Goal: Check status: Check status

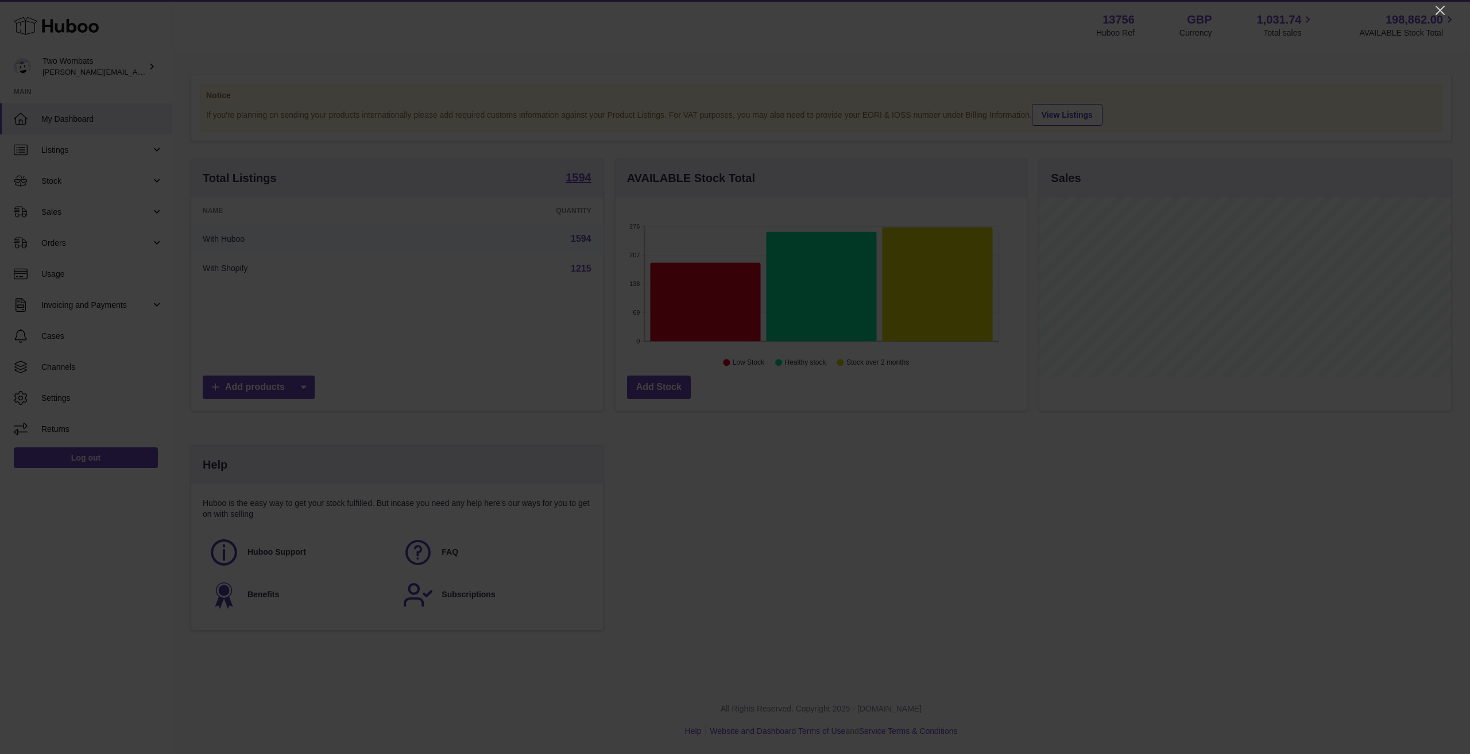
scroll to position [179, 411]
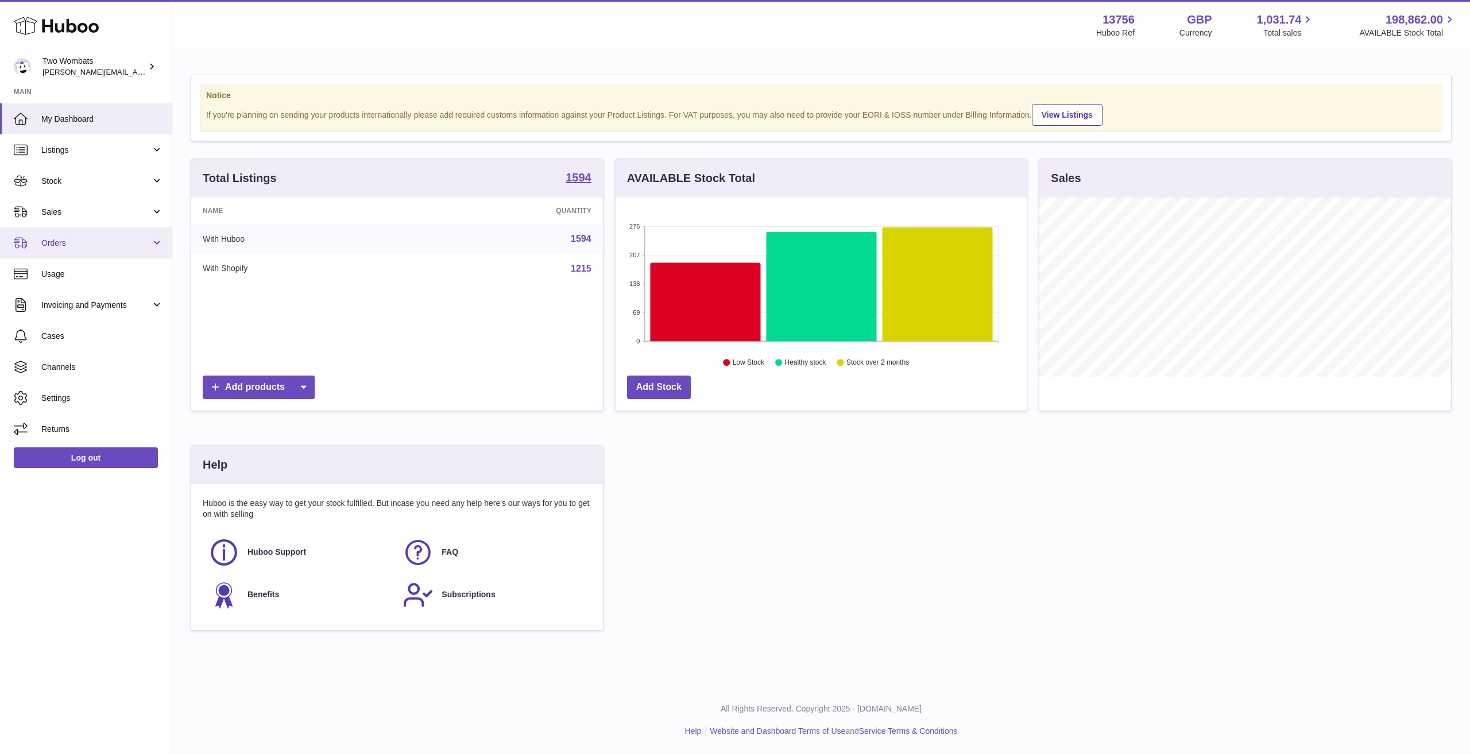
click at [103, 250] on link "Orders" at bounding box center [86, 242] width 172 height 31
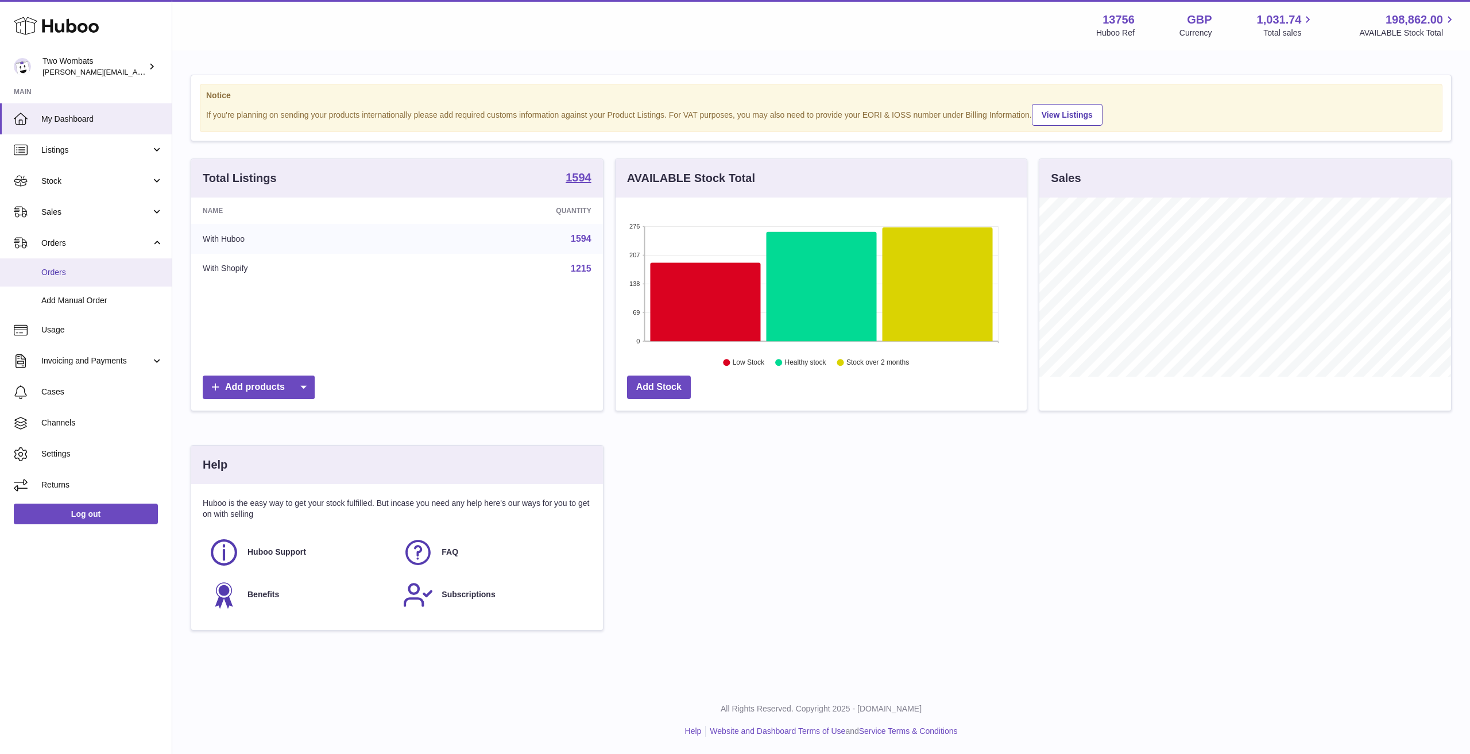
click at [102, 269] on span "Orders" at bounding box center [102, 272] width 122 height 11
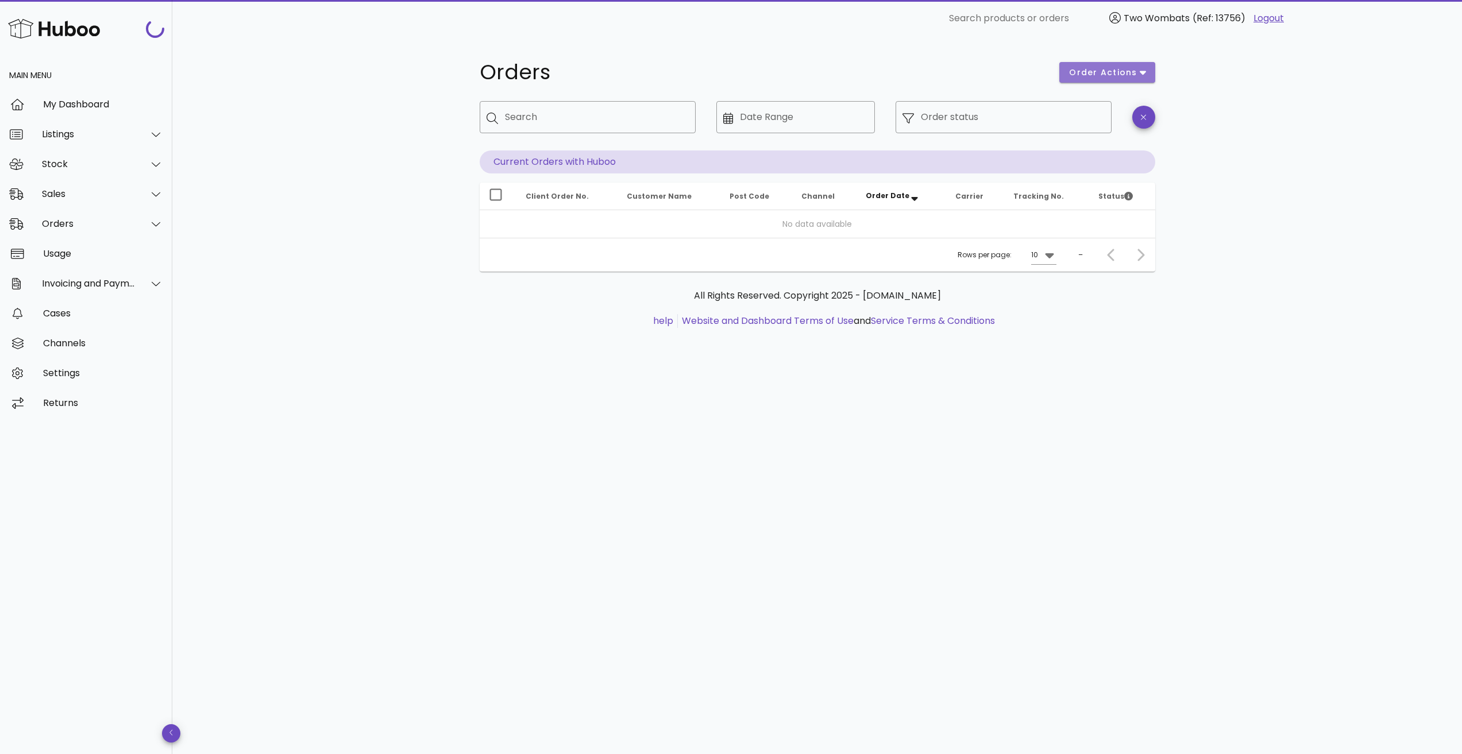
click at [1128, 72] on span "order actions" at bounding box center [1102, 73] width 69 height 12
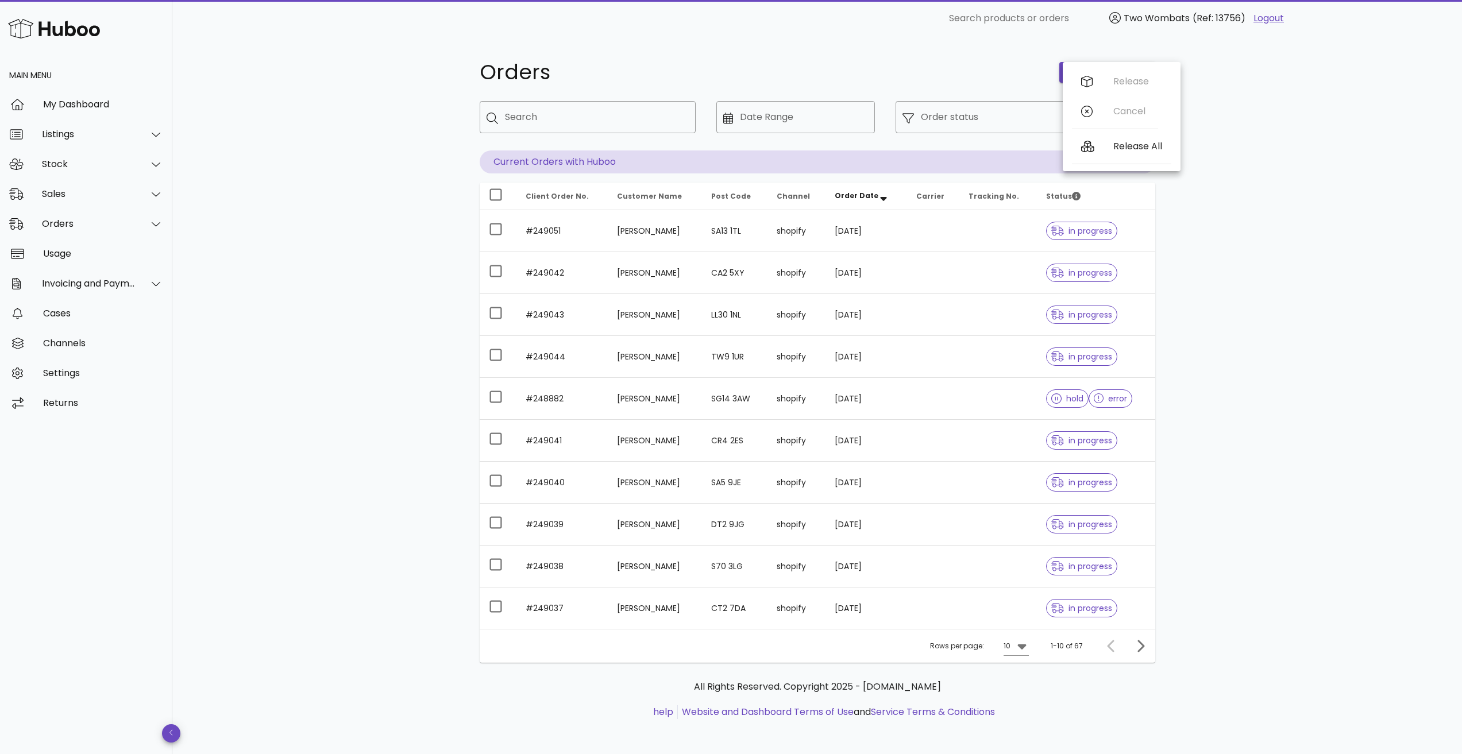
click at [431, 114] on div "Orders order actions ​ Search ​ Date Range ​ Order status Current Orders with H…" at bounding box center [816, 396] width 1289 height 719
click at [1070, 89] on div "order actions" at bounding box center [1106, 72] width 109 height 34
drag, startPoint x: 931, startPoint y: 124, endPoint x: 929, endPoint y: 133, distance: 8.9
click at [931, 124] on input "Order status" at bounding box center [1013, 117] width 184 height 18
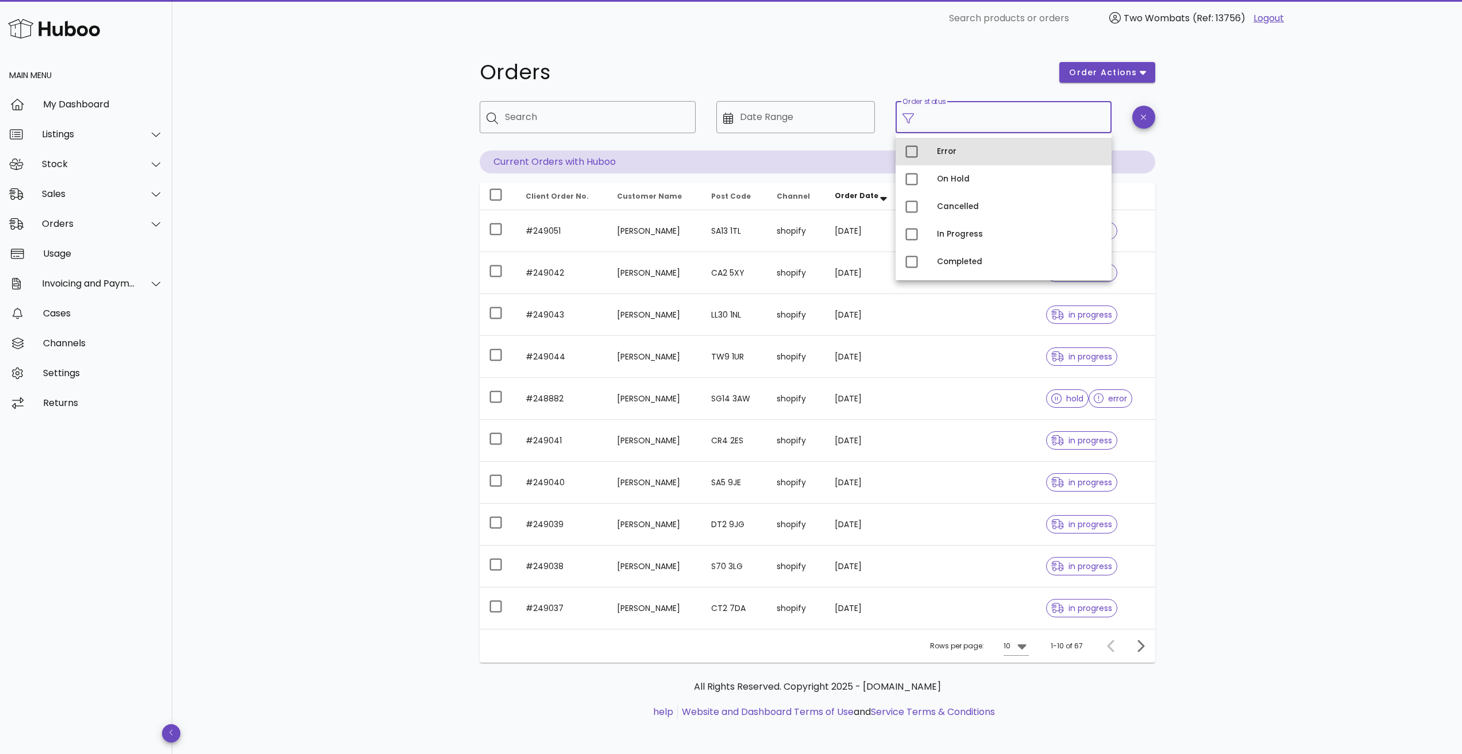
drag, startPoint x: 954, startPoint y: 149, endPoint x: 956, endPoint y: 156, distance: 6.4
click at [956, 156] on div "Error" at bounding box center [1019, 151] width 165 height 9
type input "**********"
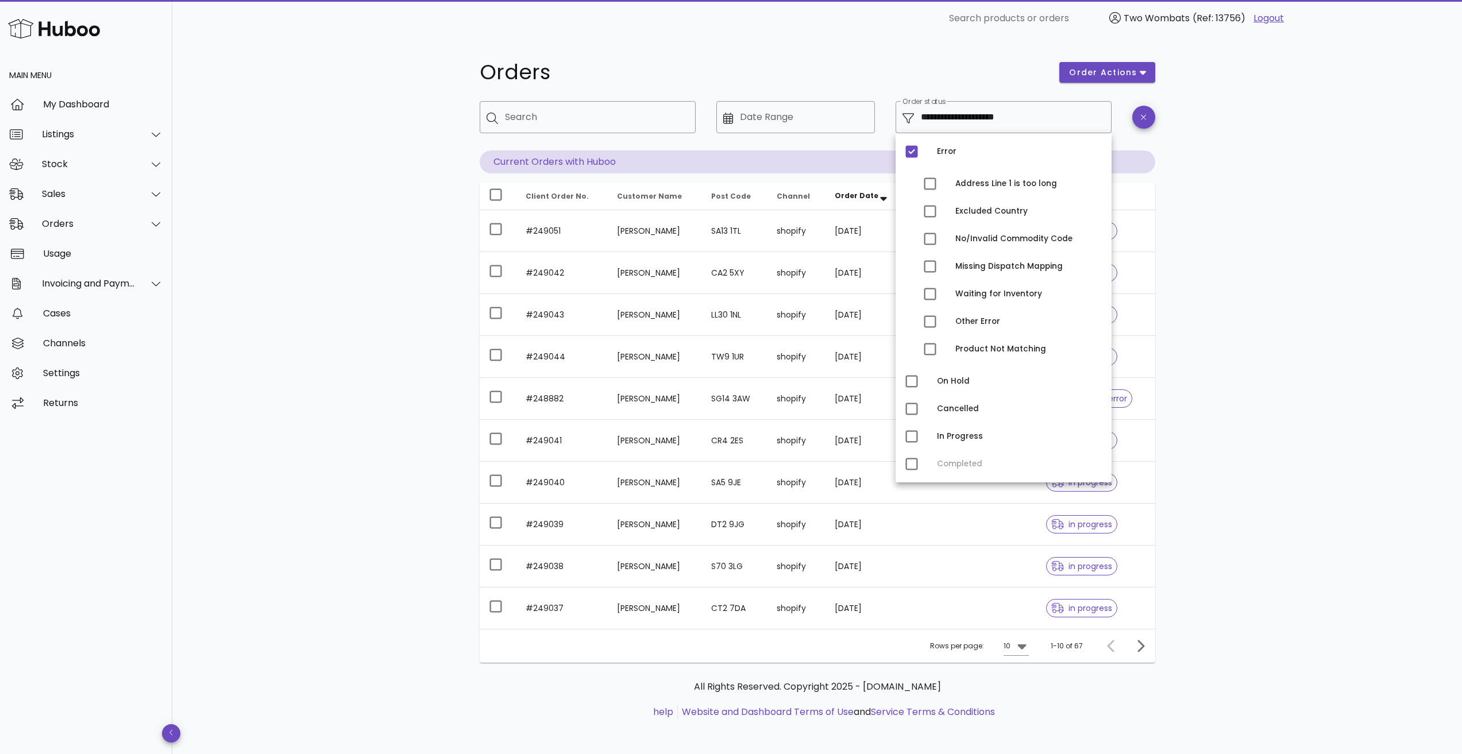
drag, startPoint x: 1288, startPoint y: 241, endPoint x: 1266, endPoint y: 242, distance: 21.3
click at [1288, 241] on div "**********" at bounding box center [816, 396] width 1289 height 719
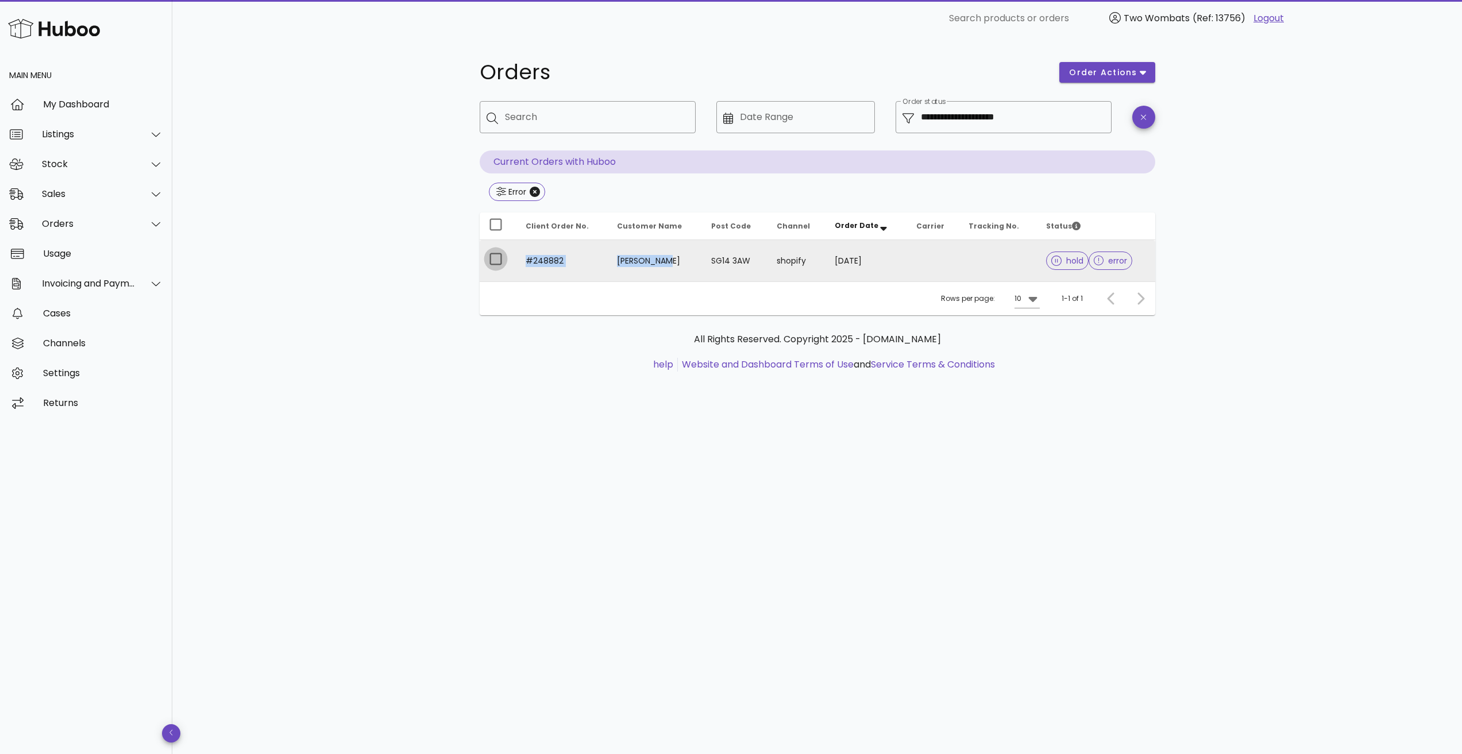
drag, startPoint x: 612, startPoint y: 262, endPoint x: 494, endPoint y: 262, distance: 117.7
click at [494, 262] on tr "#248882 Nick Barker SG14 3AW shopify 31/08/2025 hold error" at bounding box center [817, 260] width 675 height 41
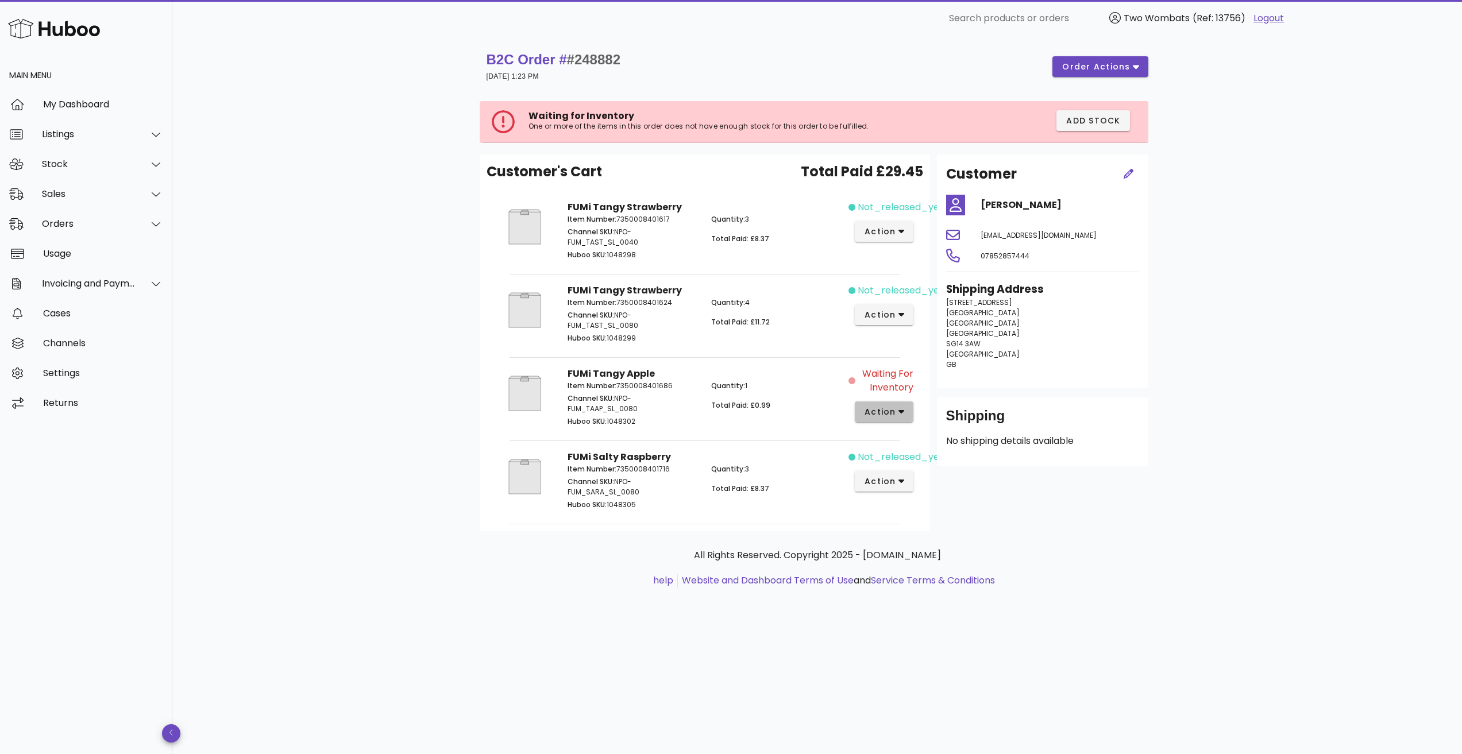
click at [890, 418] on button "action" at bounding box center [884, 411] width 59 height 21
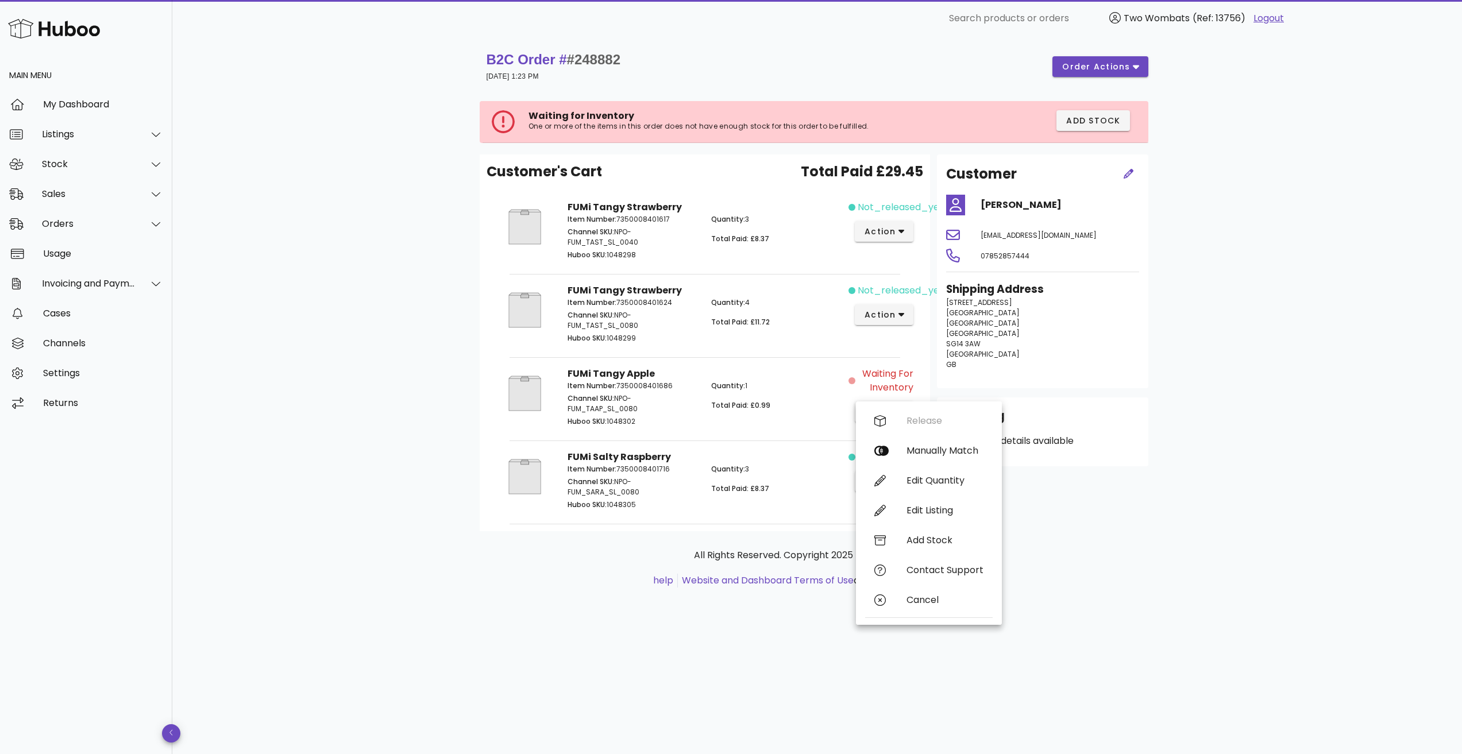
click at [1221, 492] on div "B2C Order # #248882 31 August 2025 at 1:23 PM order actions Waiting for Invento…" at bounding box center [816, 395] width 1289 height 717
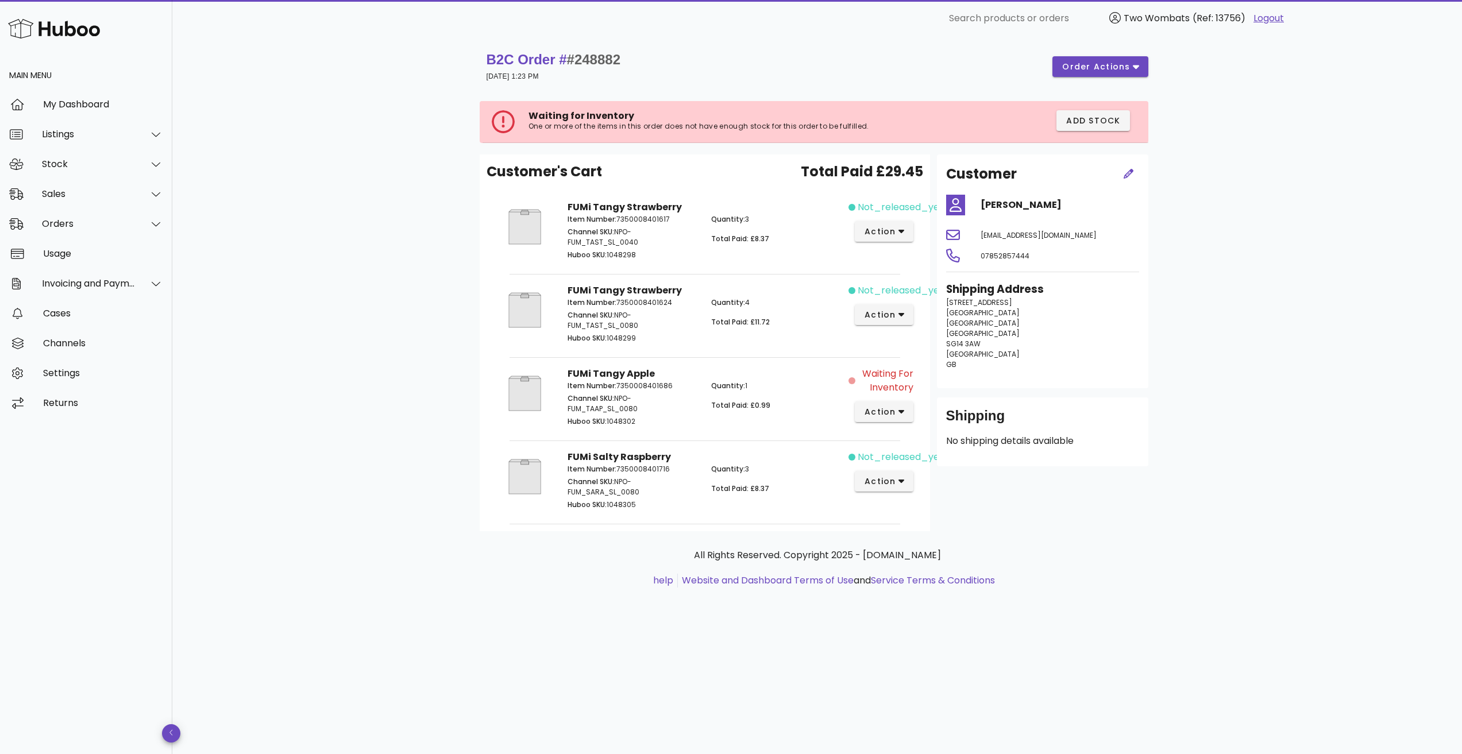
click at [880, 384] on span "Waiting for Inventory" at bounding box center [885, 381] width 56 height 28
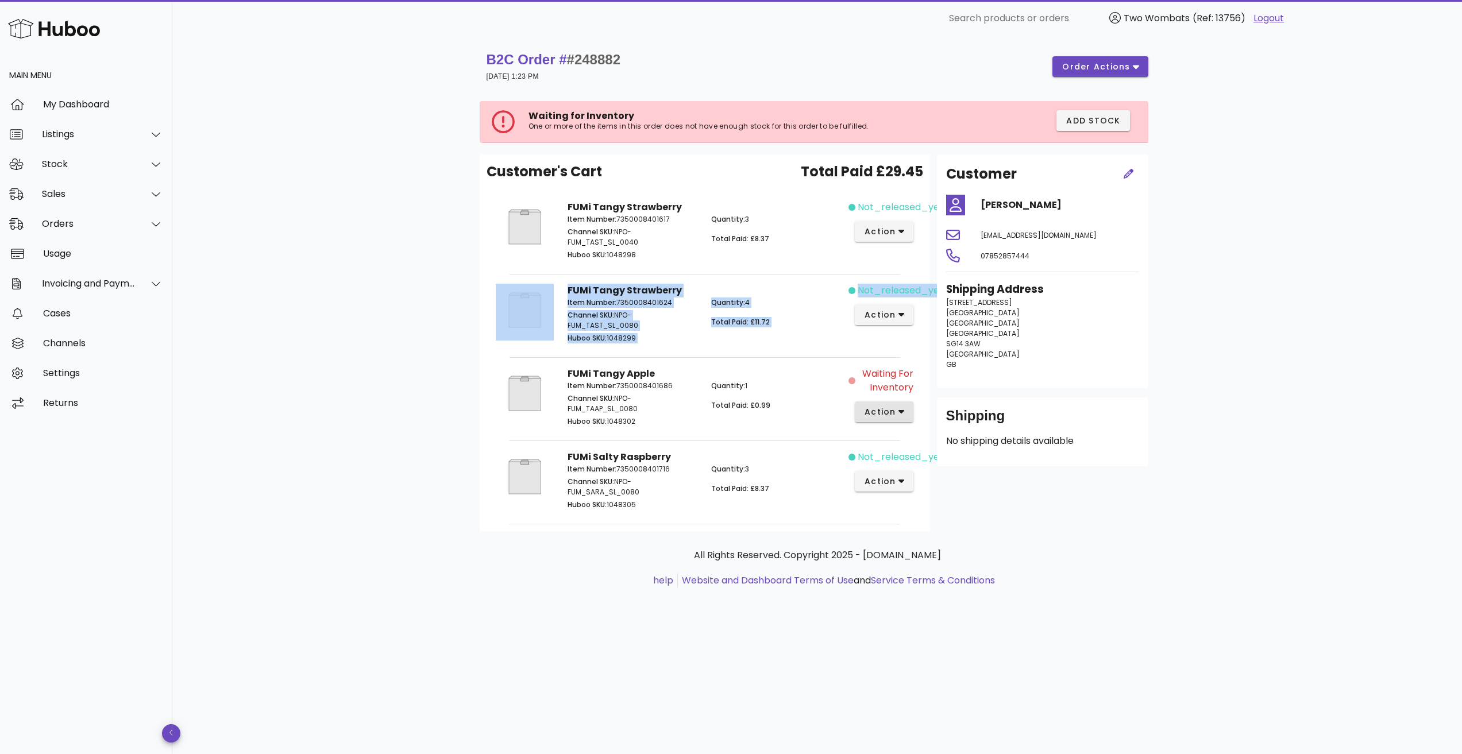
drag, startPoint x: 878, startPoint y: 397, endPoint x: 885, endPoint y: 411, distance: 14.9
click at [875, 338] on div "Customer's Cart Total Paid £29.45 FUMi Tangy Strawberry Item Number: 7350008401…" at bounding box center [705, 342] width 450 height 377
click at [900, 417] on span "action" at bounding box center [884, 412] width 41 height 12
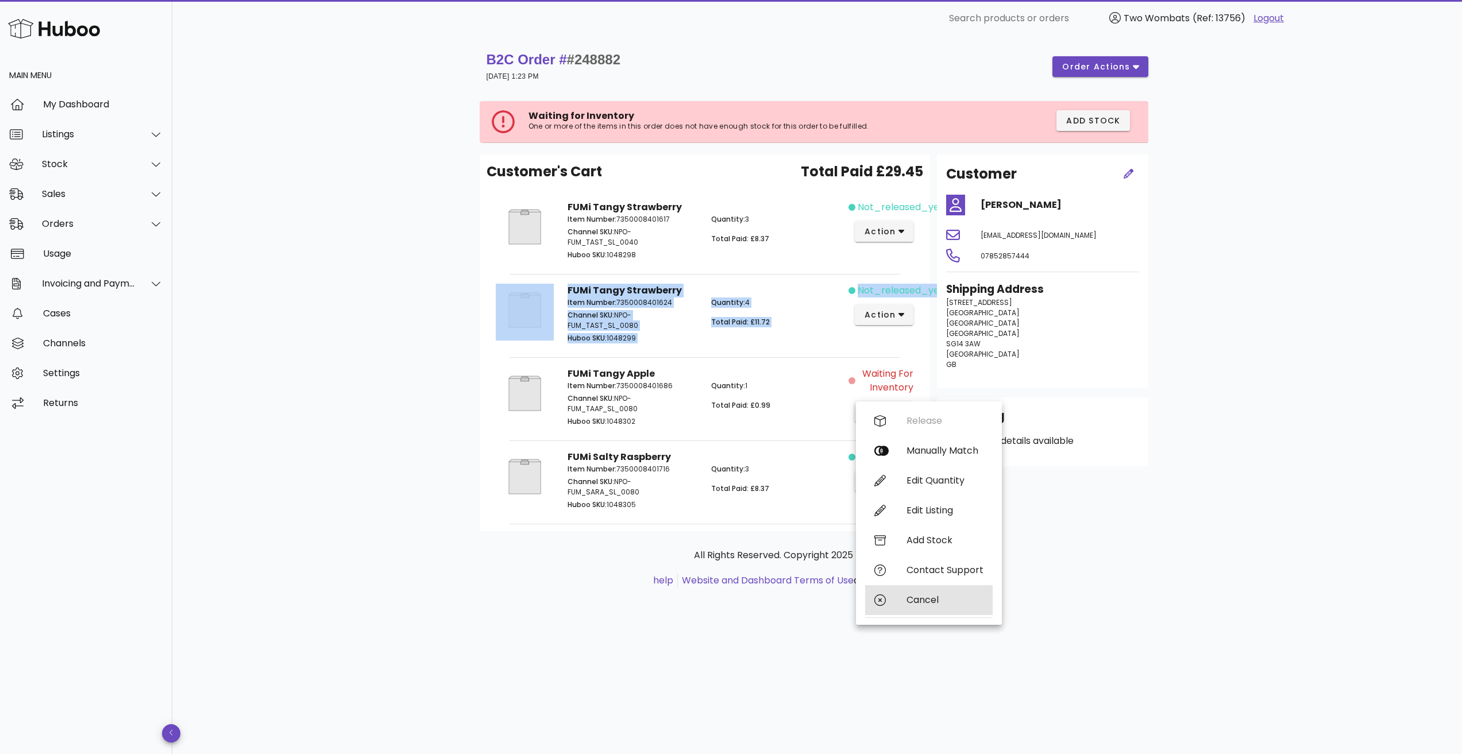
click at [915, 604] on div "Cancel" at bounding box center [944, 599] width 77 height 11
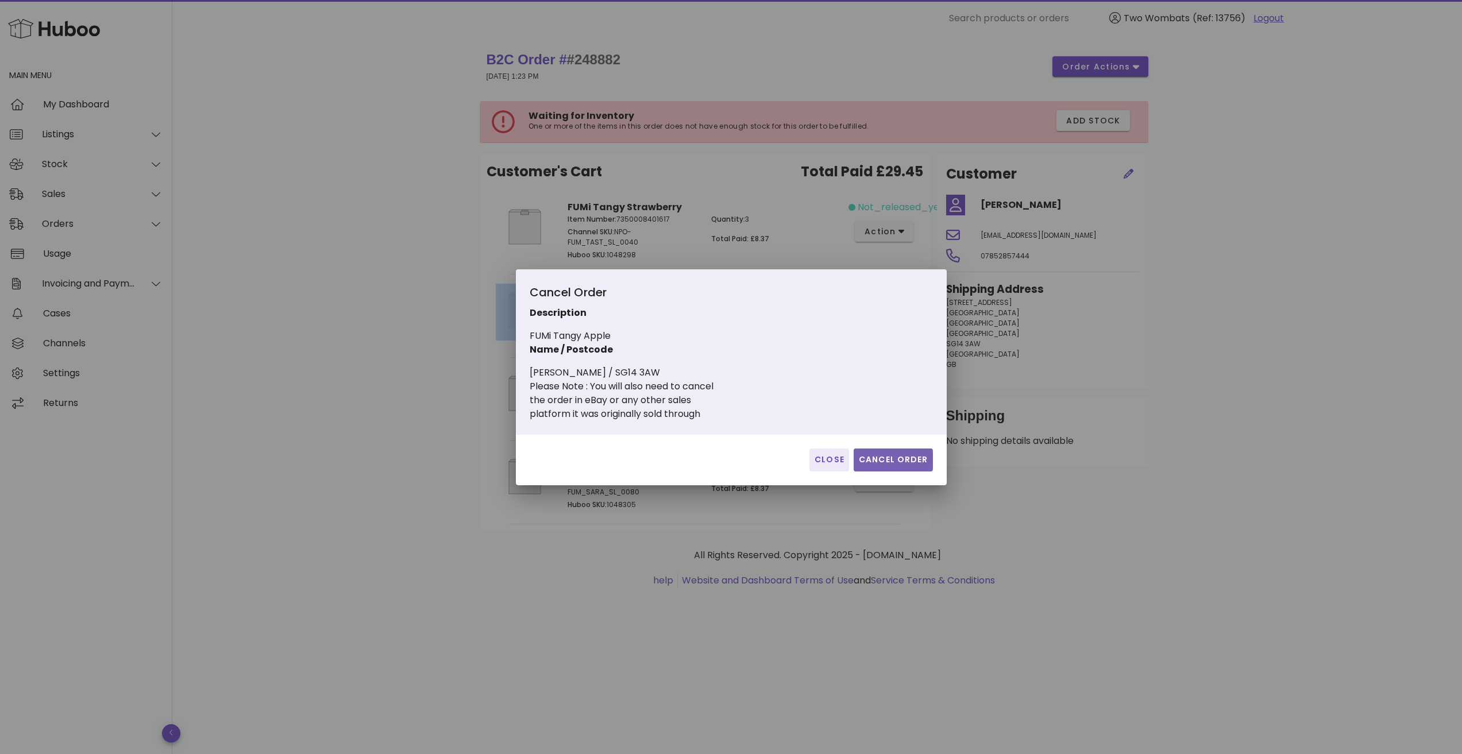
click at [891, 459] on span "Cancel Order" at bounding box center [893, 460] width 70 height 12
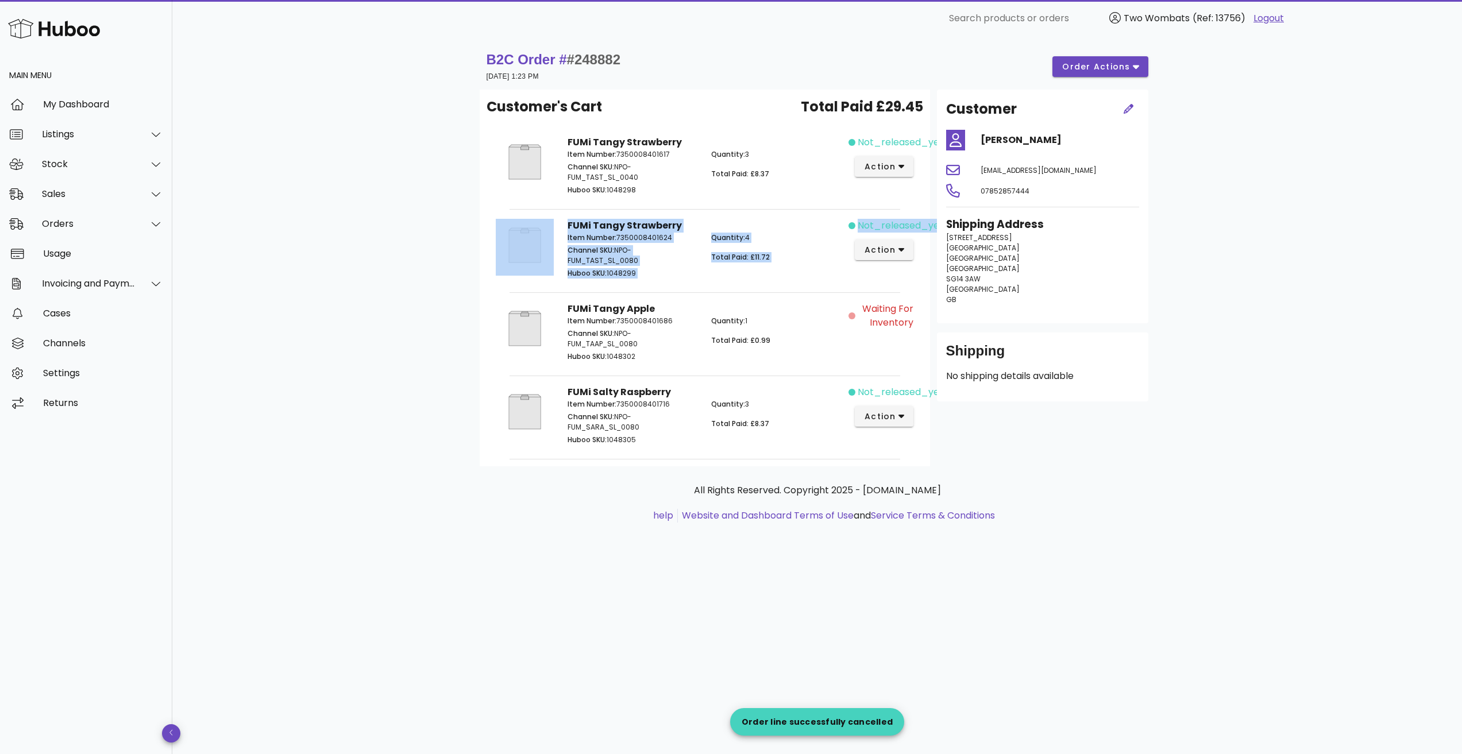
click at [772, 328] on div "Quantity: 1 Total Paid: £0.99" at bounding box center [776, 340] width 144 height 62
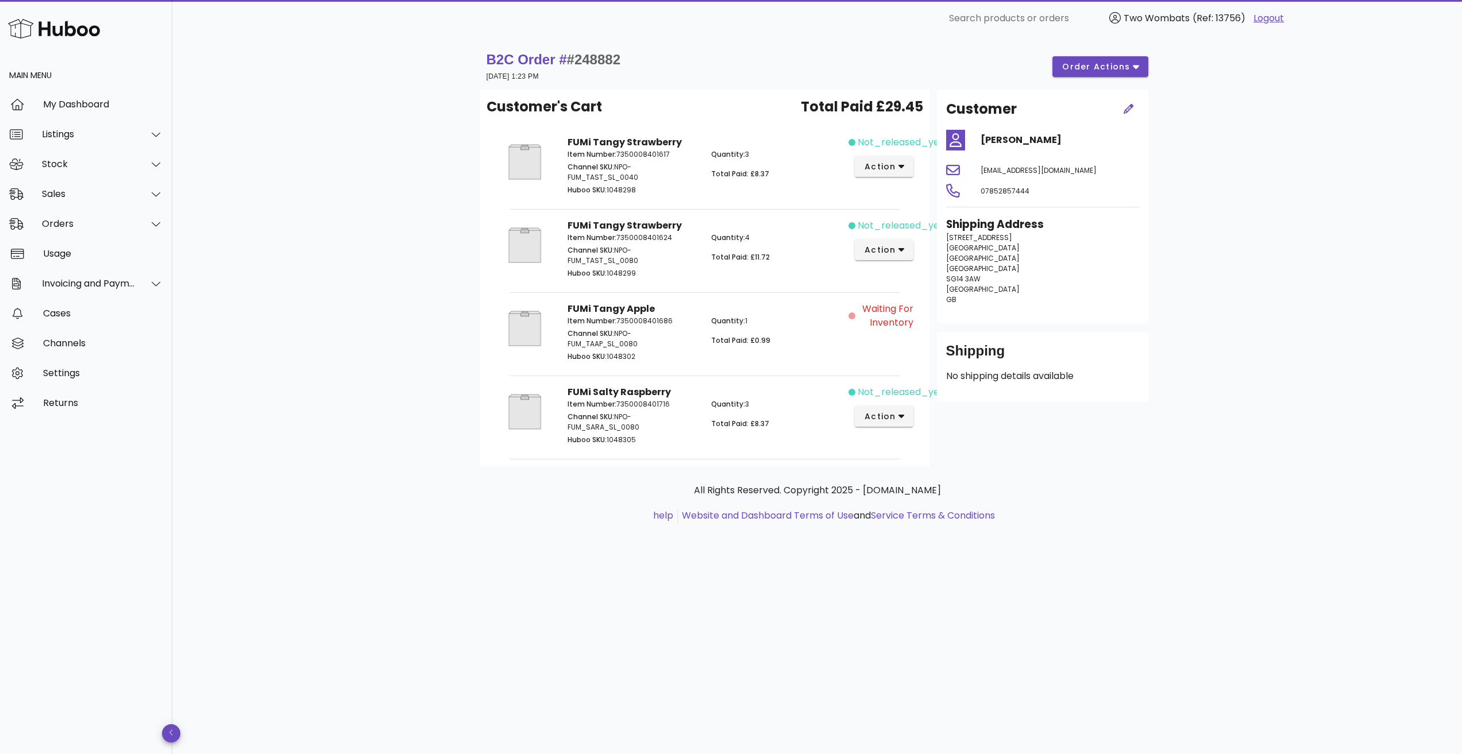
click at [882, 325] on span "Waiting for Inventory" at bounding box center [885, 316] width 56 height 28
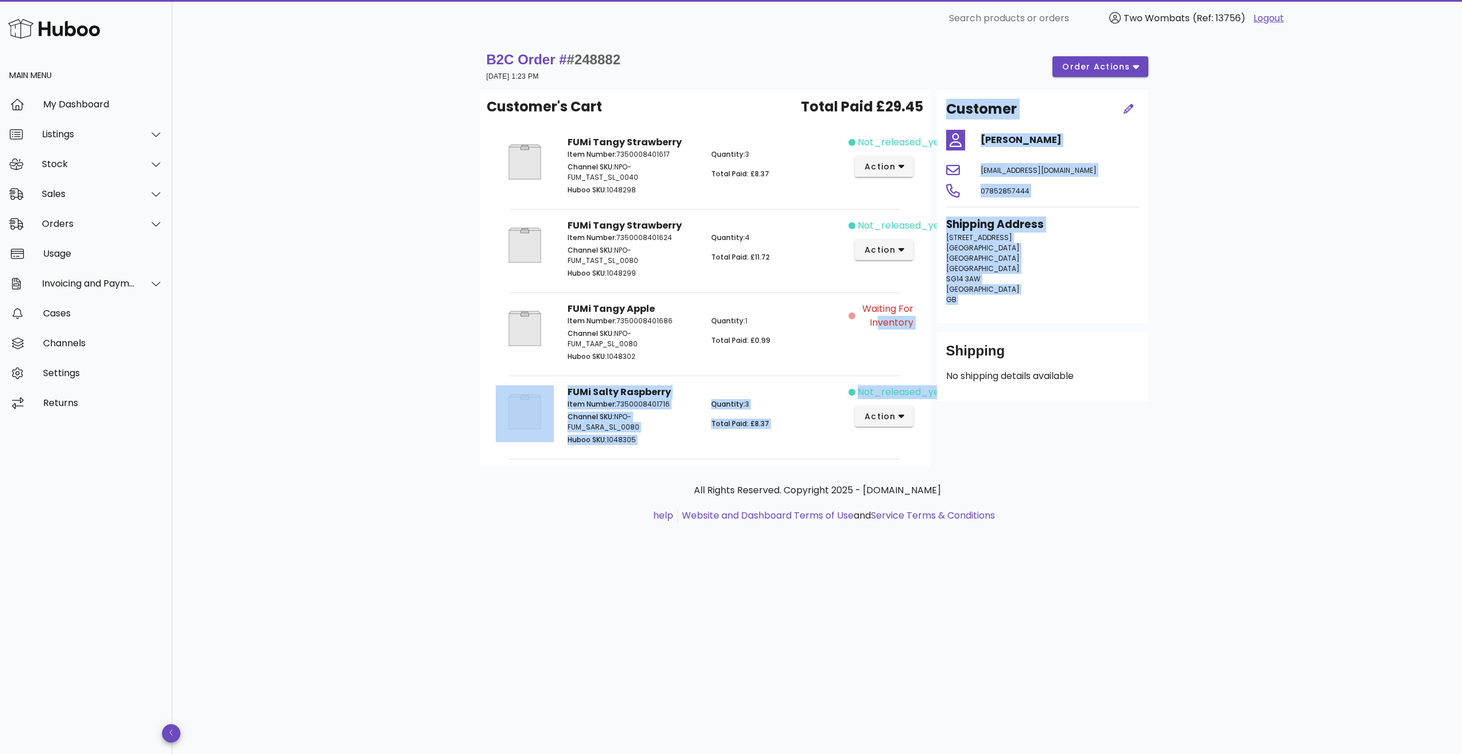
drag, startPoint x: 873, startPoint y: 320, endPoint x: 956, endPoint y: 275, distance: 94.6
click at [948, 337] on div "Customer's Cart Total Paid £29.45 FUMi Tangy Strawberry Item Number: 7350008401…" at bounding box center [817, 278] width 675 height 377
click at [1100, 76] on button "order actions" at bounding box center [1099, 66] width 95 height 21
click at [1108, 67] on div "Release" at bounding box center [1108, 76] width 86 height 30
click at [888, 723] on span "dismiss" at bounding box center [895, 722] width 39 height 12
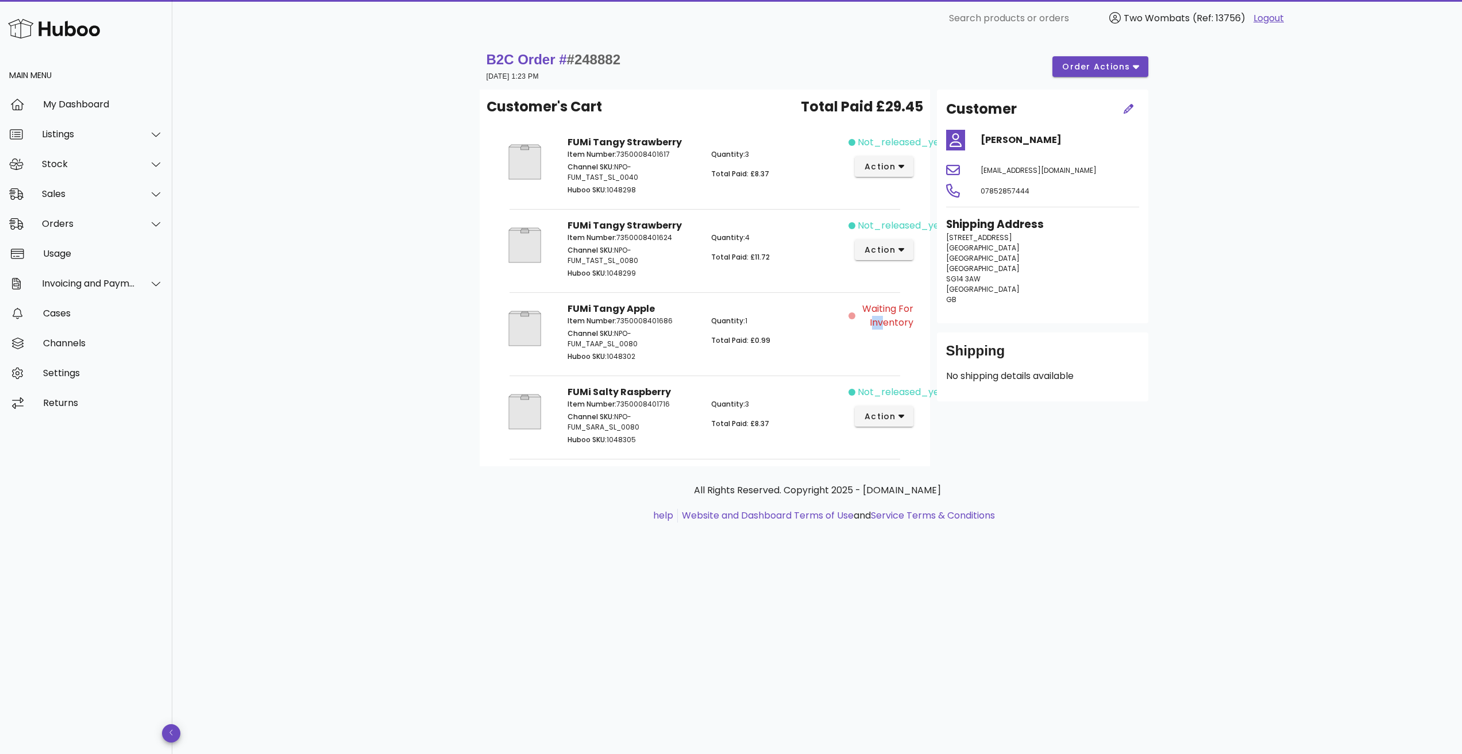
drag, startPoint x: 876, startPoint y: 337, endPoint x: 882, endPoint y: 325, distance: 13.4
click at [882, 325] on div "Waiting for Inventory" at bounding box center [884, 333] width 72 height 76
click at [892, 322] on span "Waiting for Inventory" at bounding box center [885, 316] width 56 height 28
click at [883, 320] on span "Waiting for Inventory" at bounding box center [885, 316] width 56 height 28
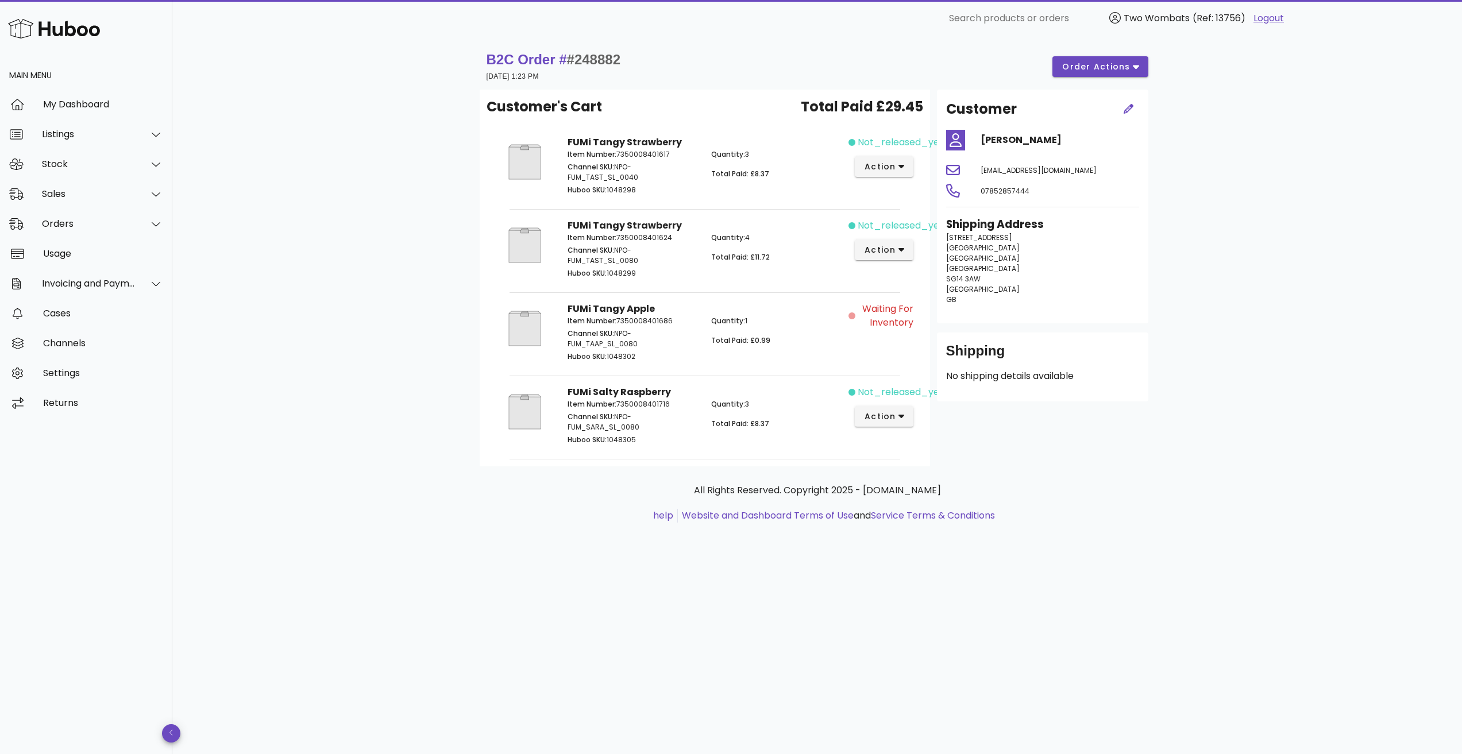
click at [880, 319] on span "Waiting for Inventory" at bounding box center [885, 316] width 56 height 28
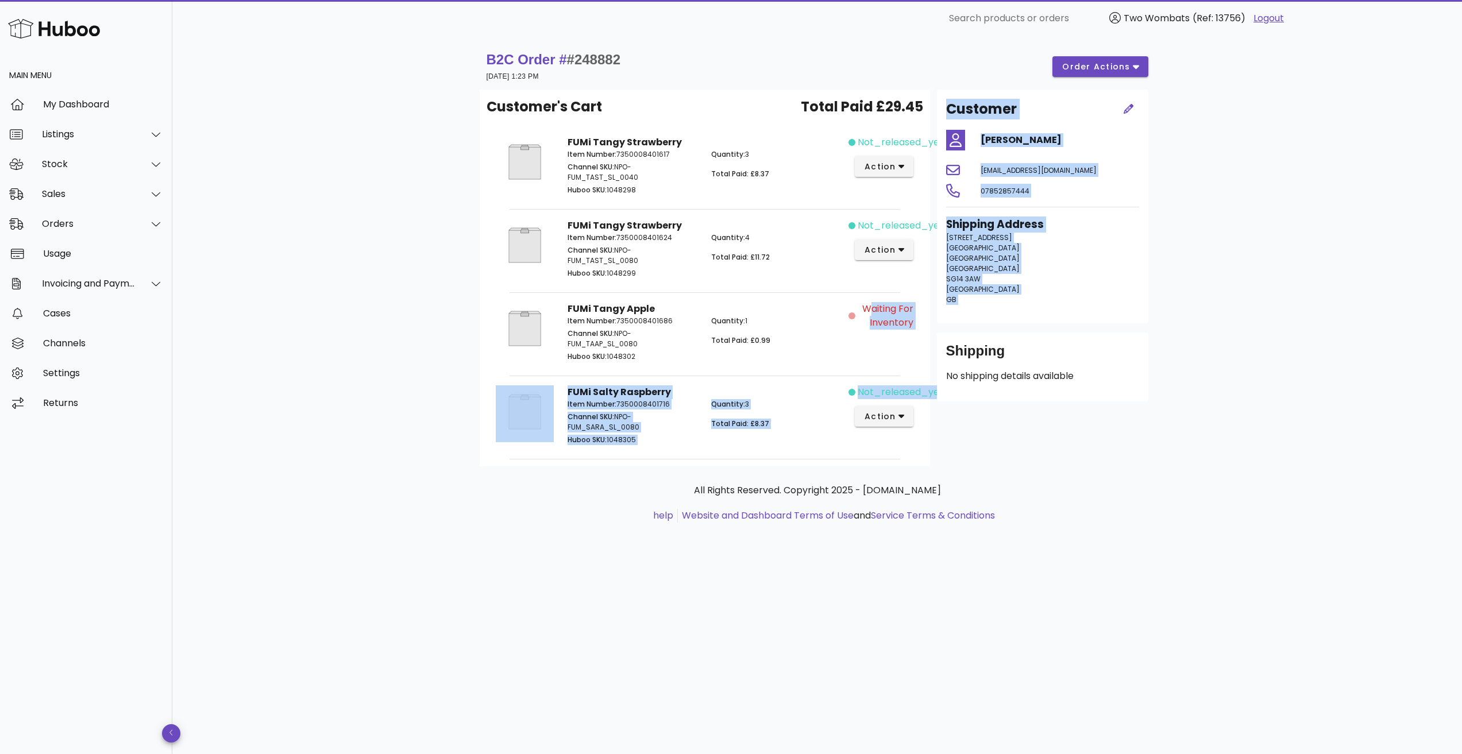
drag, startPoint x: 864, startPoint y: 309, endPoint x: 942, endPoint y: 324, distance: 80.1
click at [942, 324] on div "Customer's Cart Total Paid £29.45 FUMi Tangy Strawberry Item Number: 7350008401…" at bounding box center [817, 278] width 675 height 377
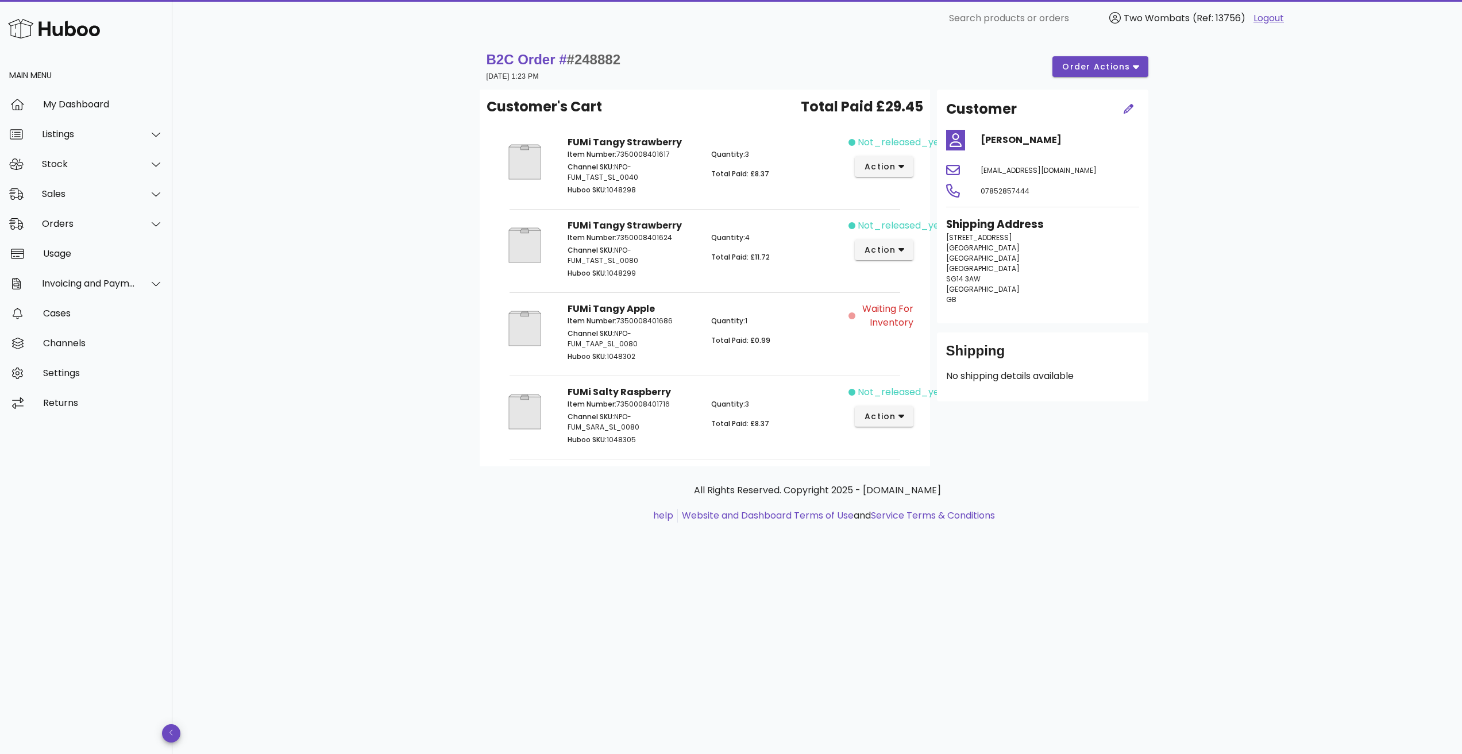
click at [853, 319] on div "Waiting for Inventory" at bounding box center [880, 316] width 65 height 28
drag, startPoint x: 1037, startPoint y: 168, endPoint x: 960, endPoint y: 171, distance: 77.0
click at [960, 171] on div "[EMAIL_ADDRESS][DOMAIN_NAME]" at bounding box center [1042, 170] width 207 height 28
copy span "[EMAIL_ADDRESS][DOMAIN_NAME]"
click at [892, 159] on button "action" at bounding box center [884, 166] width 59 height 21
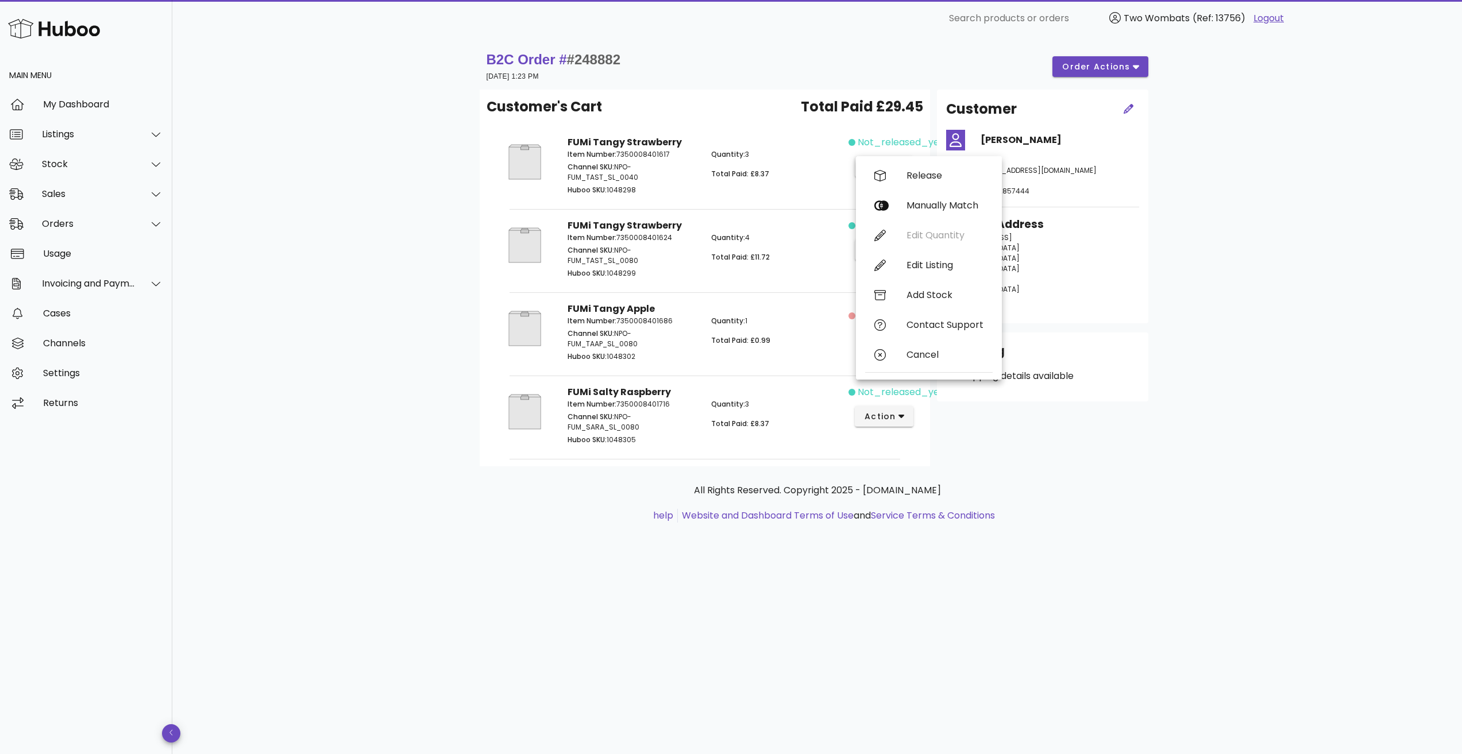
click at [1200, 375] on div "B2C Order # #248882 31 August 2025 at 1:23 PM order actions Customer's Cart Tot…" at bounding box center [816, 395] width 1289 height 717
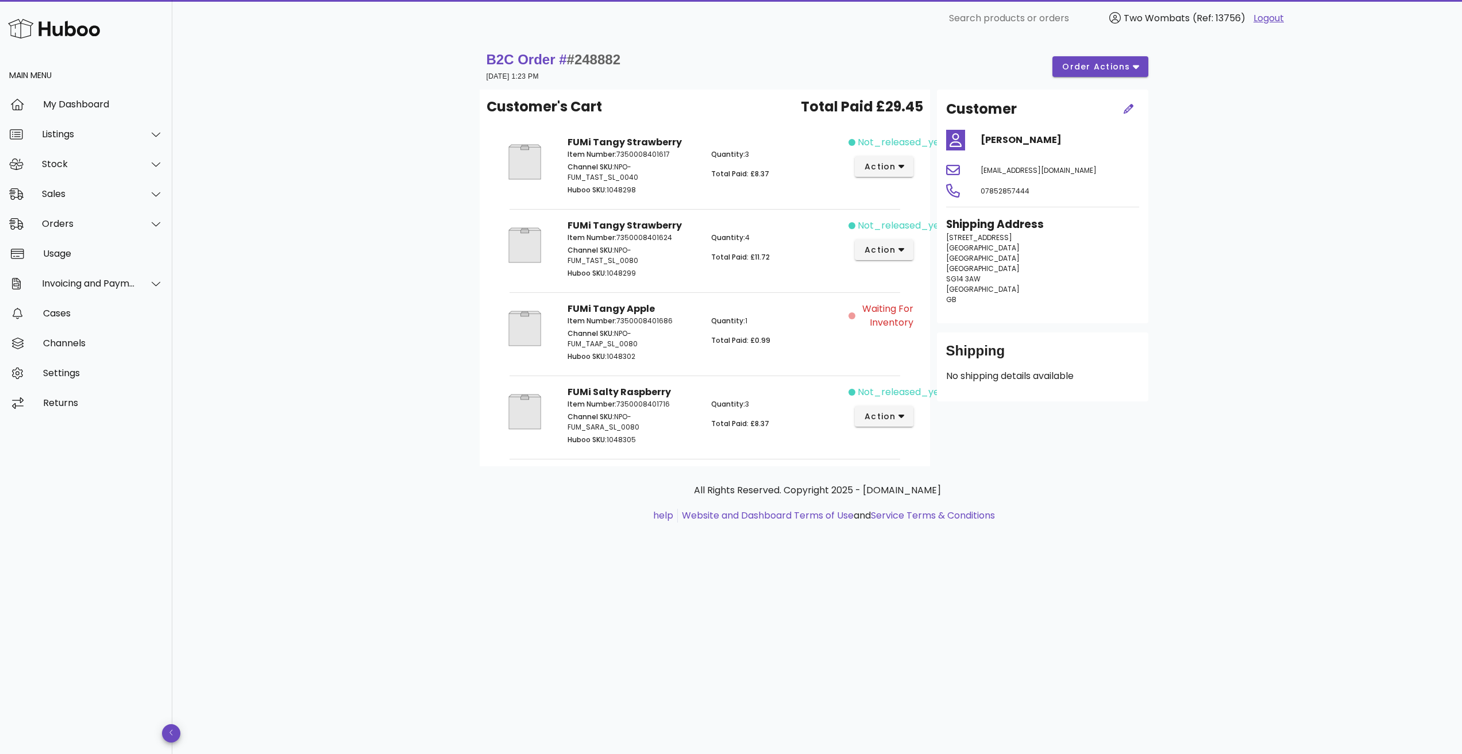
click at [864, 145] on span "not_released_yet" at bounding box center [900, 143] width 86 height 14
click at [874, 160] on button "action" at bounding box center [884, 166] width 59 height 21
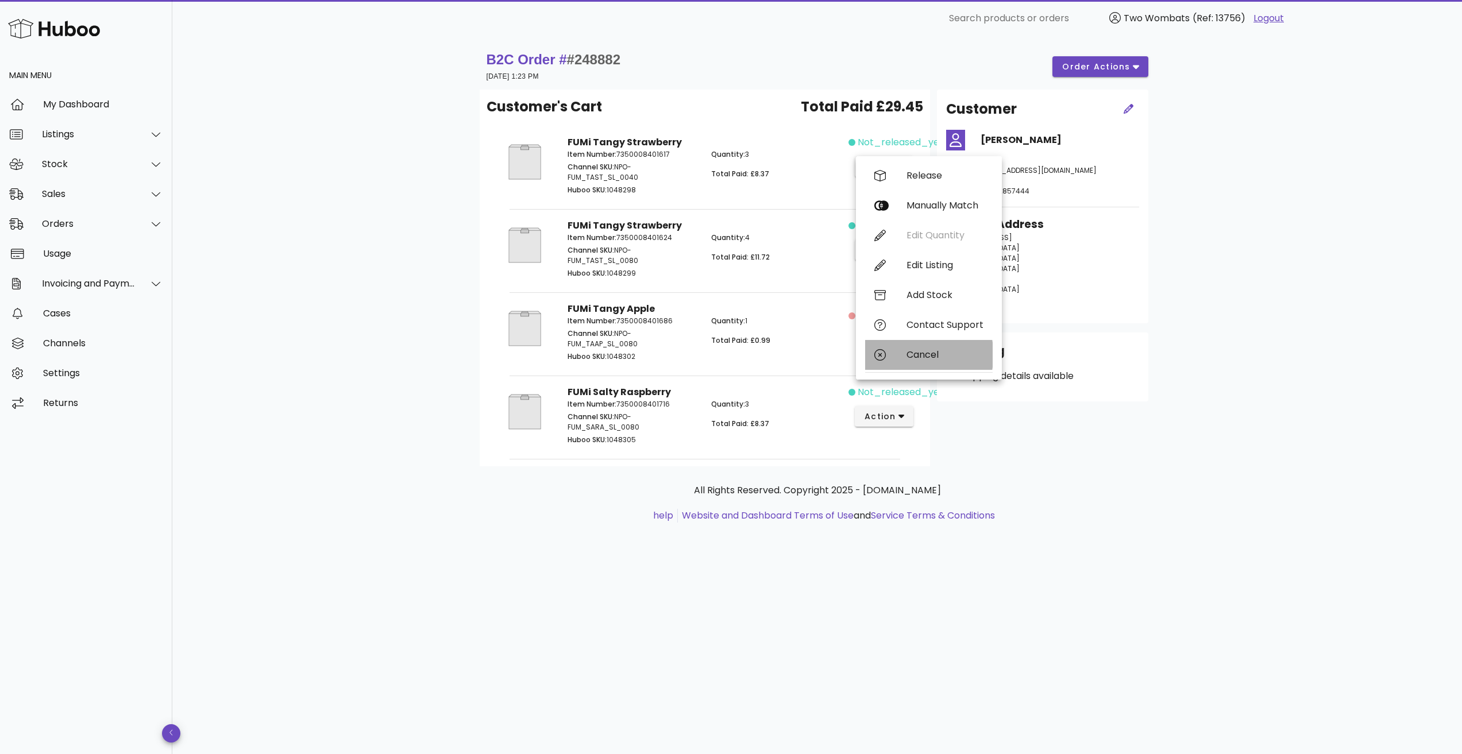
click at [925, 354] on div "Cancel" at bounding box center [944, 354] width 77 height 11
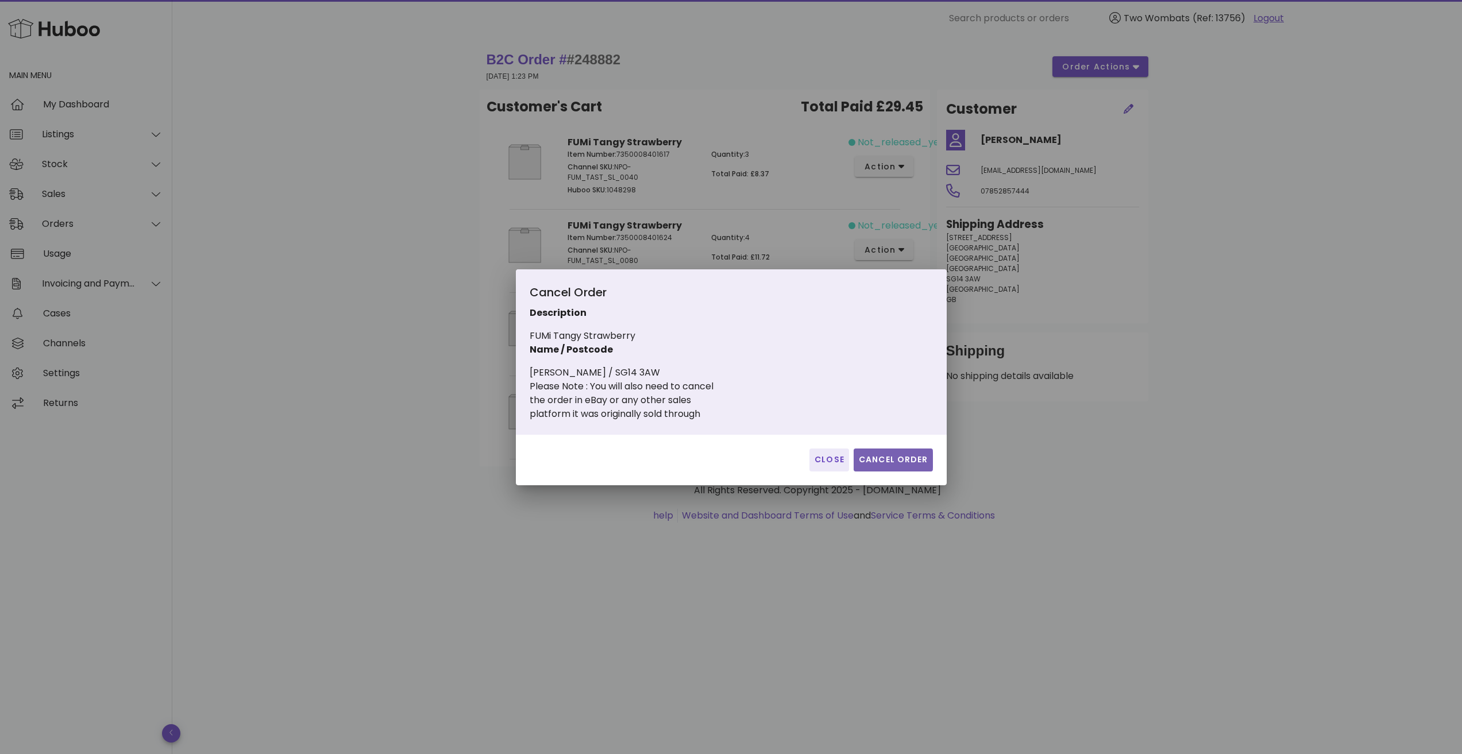
click at [883, 466] on button "Cancel Order" at bounding box center [892, 460] width 79 height 23
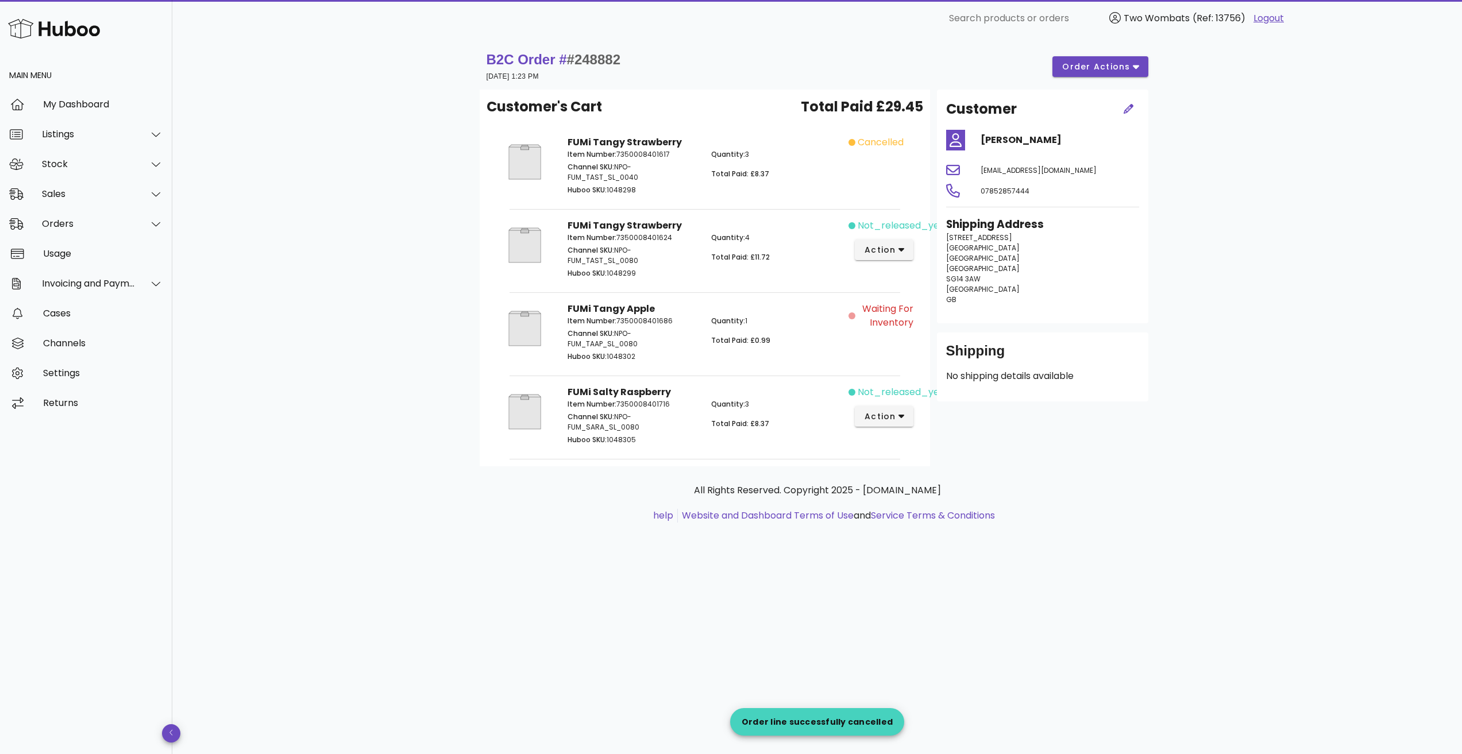
click at [898, 320] on span "Waiting for Inventory" at bounding box center [885, 316] width 56 height 28
click at [884, 316] on span "Waiting for Inventory" at bounding box center [885, 316] width 56 height 28
click at [869, 315] on span "Waiting for Inventory" at bounding box center [885, 316] width 56 height 28
click at [905, 325] on span "Waiting for Inventory" at bounding box center [885, 316] width 56 height 28
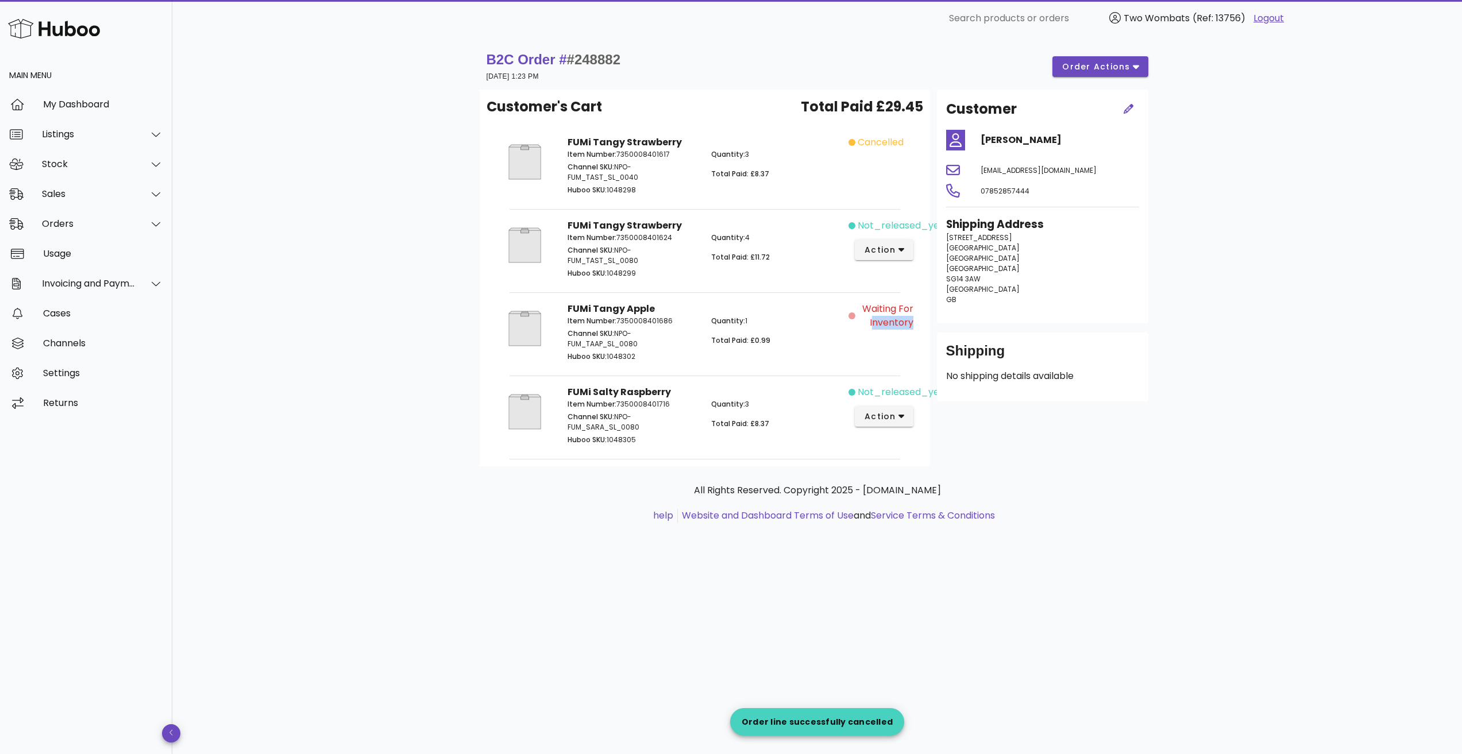
drag, startPoint x: 908, startPoint y: 331, endPoint x: 860, endPoint y: 316, distance: 50.3
click at [860, 316] on div "Waiting for Inventory" at bounding box center [884, 333] width 72 height 76
click at [860, 316] on span "Waiting for Inventory" at bounding box center [885, 316] width 56 height 28
drag, startPoint x: 704, startPoint y: 235, endPoint x: 794, endPoint y: 239, distance: 90.3
click at [794, 239] on div "Quantity: 4 Total Paid: £11.72" at bounding box center [776, 257] width 144 height 62
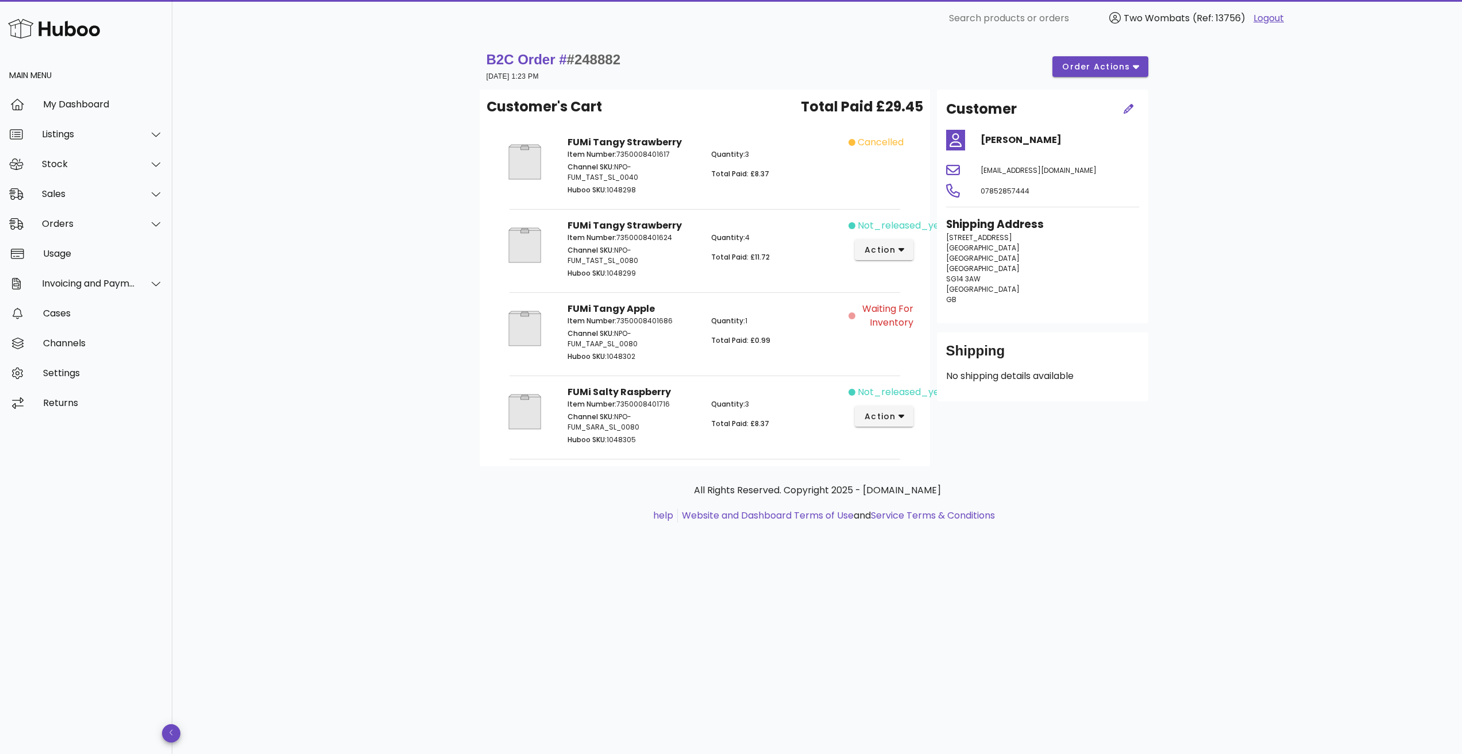
click at [794, 239] on p "Quantity: 4" at bounding box center [776, 238] width 130 height 10
drag, startPoint x: 810, startPoint y: 422, endPoint x: 818, endPoint y: 424, distance: 8.4
click at [818, 424] on div "Item Number: 7350008401716 Channel SKU: NPO-FUM_SARA_SL_0080 Huboo SKU: 1048305…" at bounding box center [705, 423] width 288 height 62
click at [818, 424] on p "Total Paid: £8.37" at bounding box center [776, 424] width 130 height 10
click at [918, 422] on div "not_released_yet action" at bounding box center [884, 416] width 72 height 76
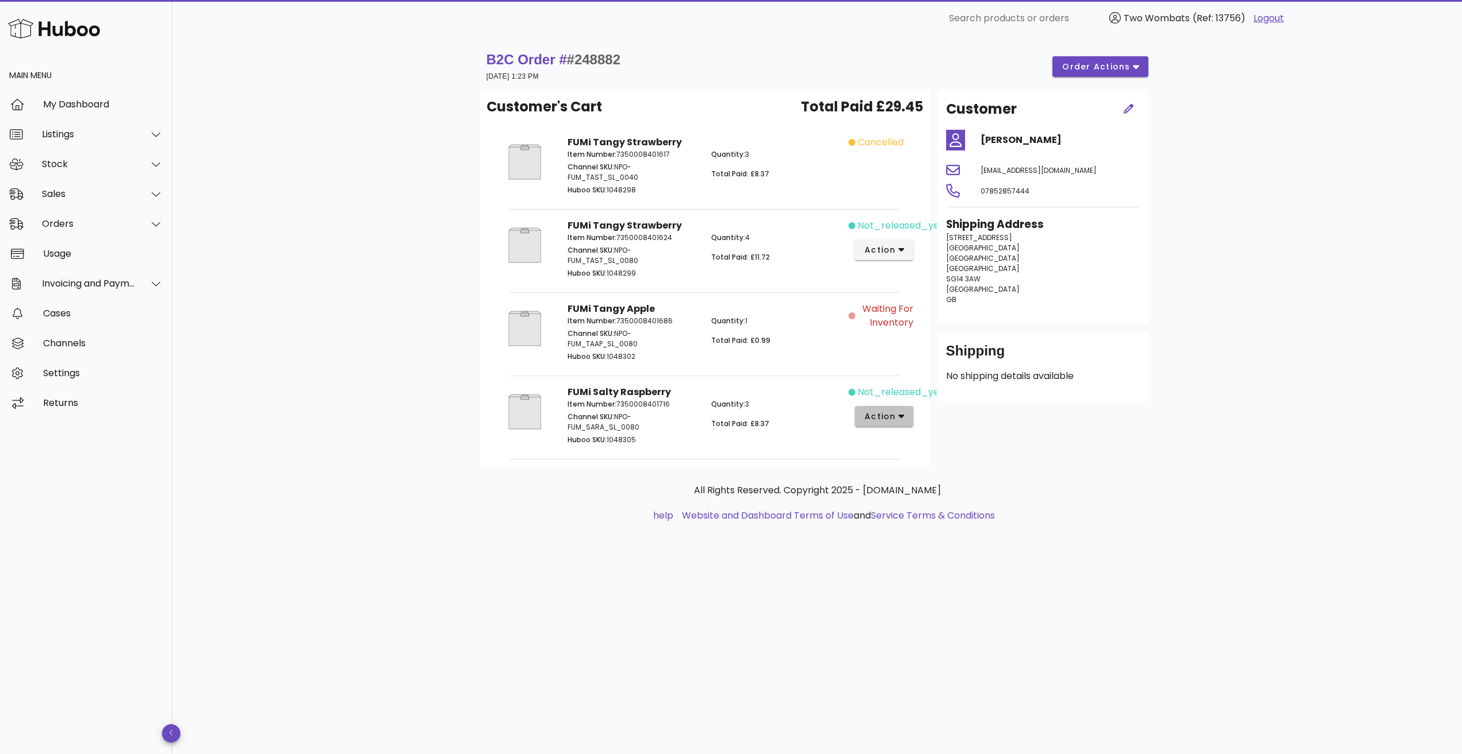
click at [902, 419] on icon "button" at bounding box center [901, 416] width 6 height 10
click at [1107, 462] on div "Customer Nick Barker nick_barker@btinternet.com 07852857444 Shipping Address 76…" at bounding box center [1042, 278] width 225 height 377
click at [896, 412] on span "action" at bounding box center [884, 417] width 41 height 12
click at [902, 430] on div "Release" at bounding box center [928, 426] width 127 height 30
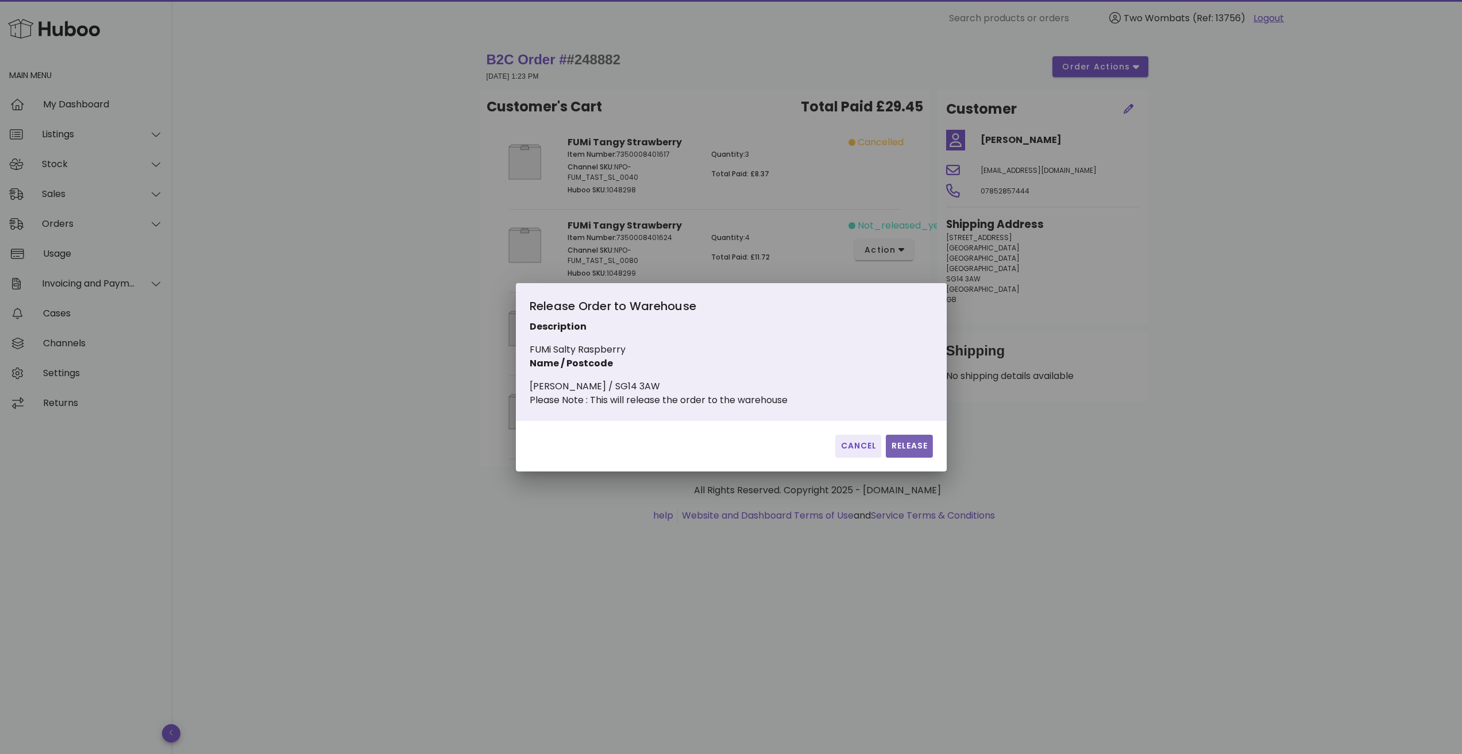
click at [896, 458] on button "Release" at bounding box center [909, 446] width 47 height 23
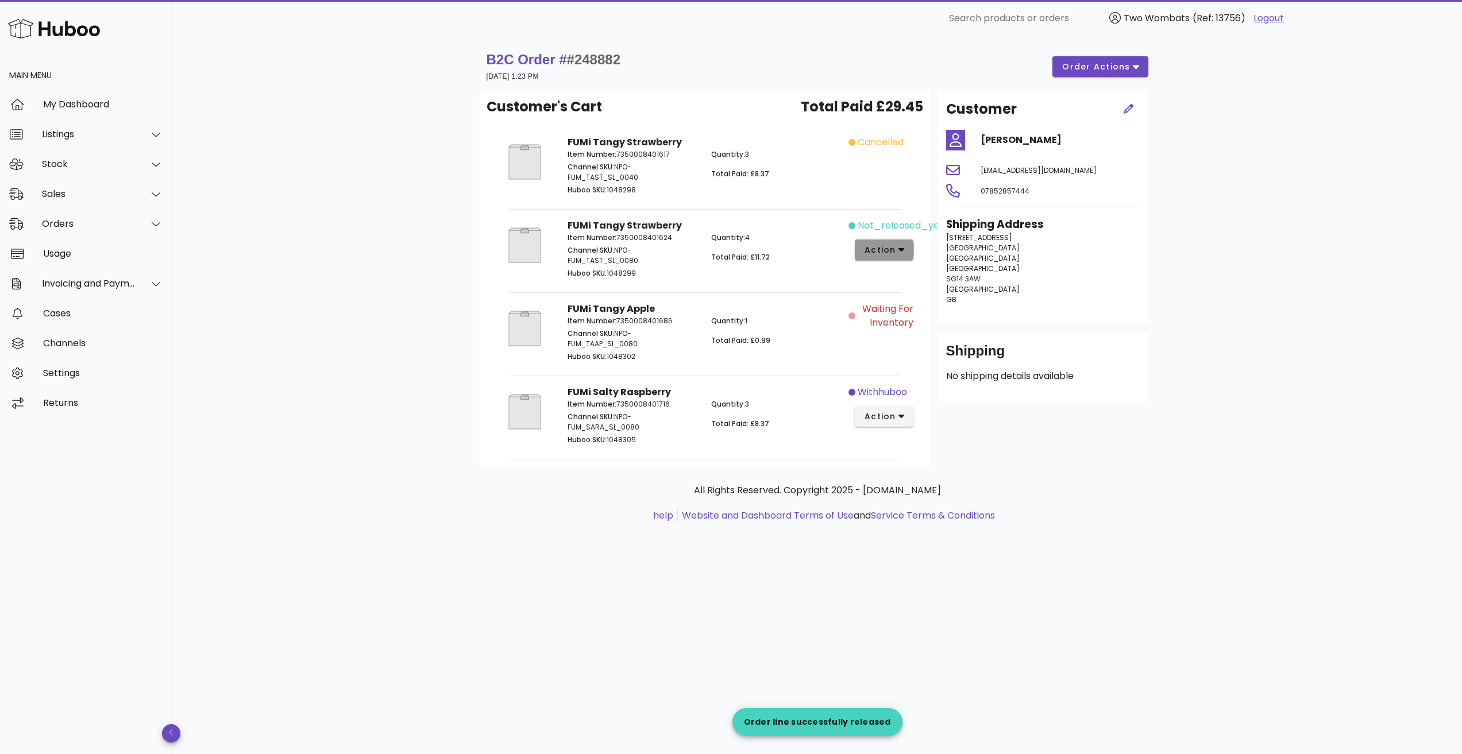
click at [878, 251] on span "action" at bounding box center [880, 250] width 32 height 12
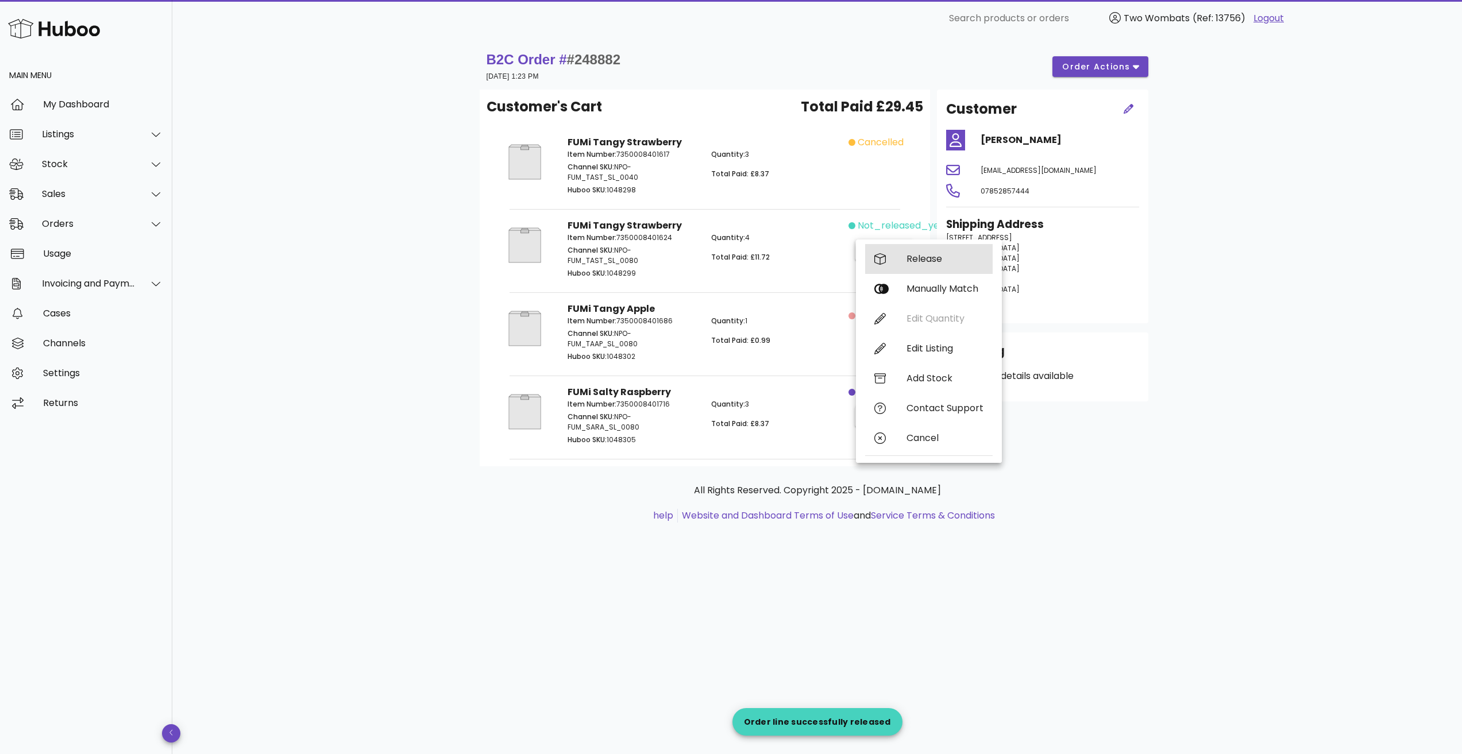
click at [900, 259] on div "Release" at bounding box center [928, 259] width 127 height 30
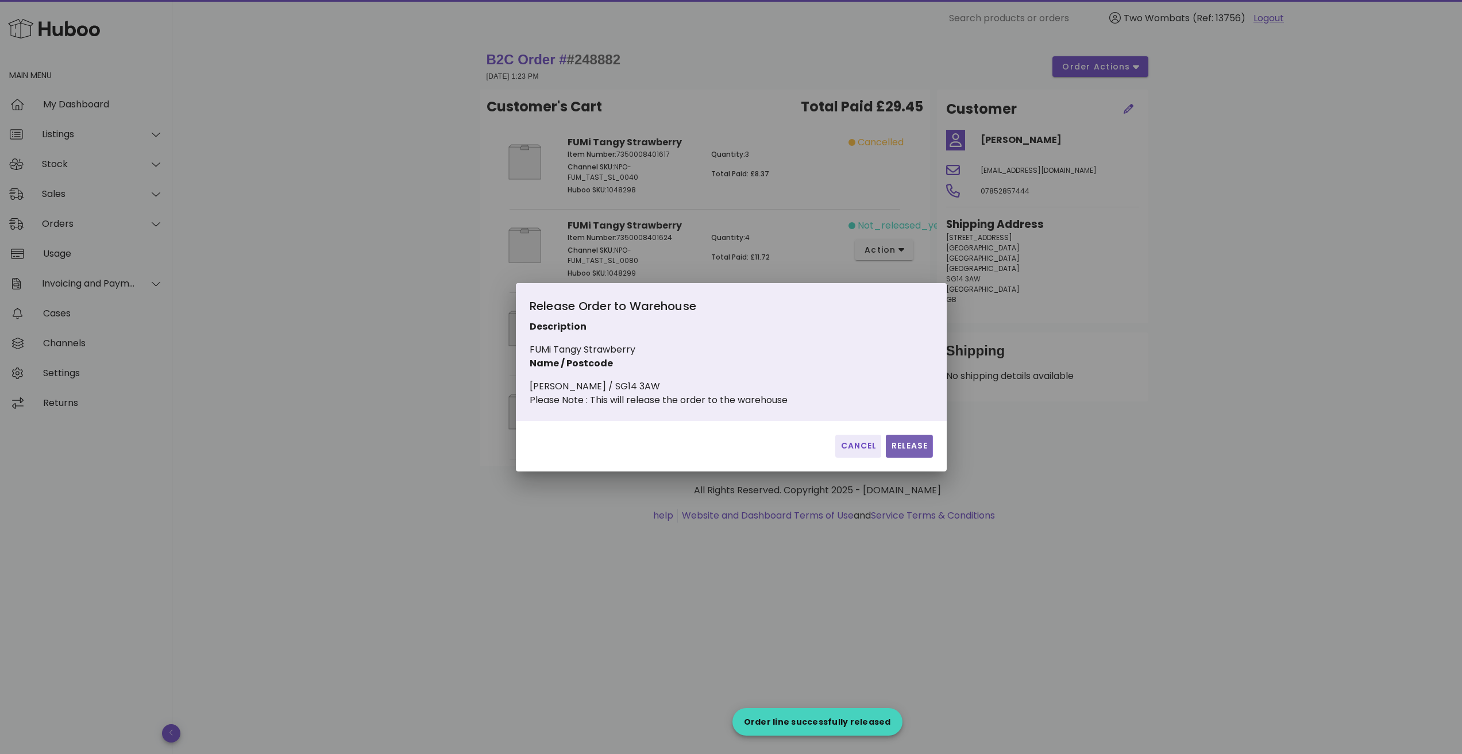
click at [903, 458] on button "Release" at bounding box center [909, 446] width 47 height 23
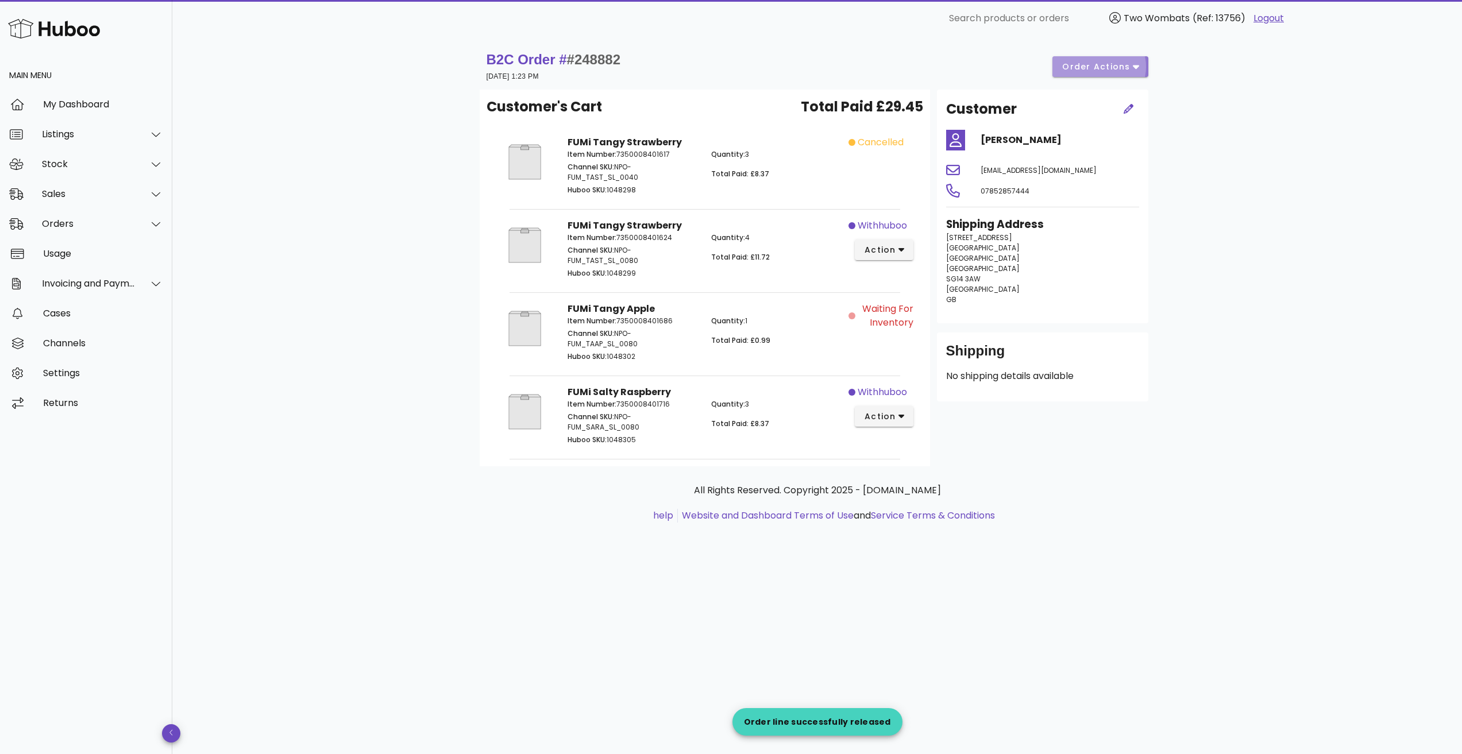
drag, startPoint x: 1092, startPoint y: 61, endPoint x: 1093, endPoint y: 67, distance: 5.9
click at [1093, 67] on button "order actions" at bounding box center [1099, 66] width 95 height 21
click at [1097, 82] on div "Release" at bounding box center [1108, 76] width 86 height 30
click at [1087, 67] on span "order actions" at bounding box center [1095, 67] width 69 height 12
click at [1108, 75] on div "Release" at bounding box center [1124, 75] width 36 height 11
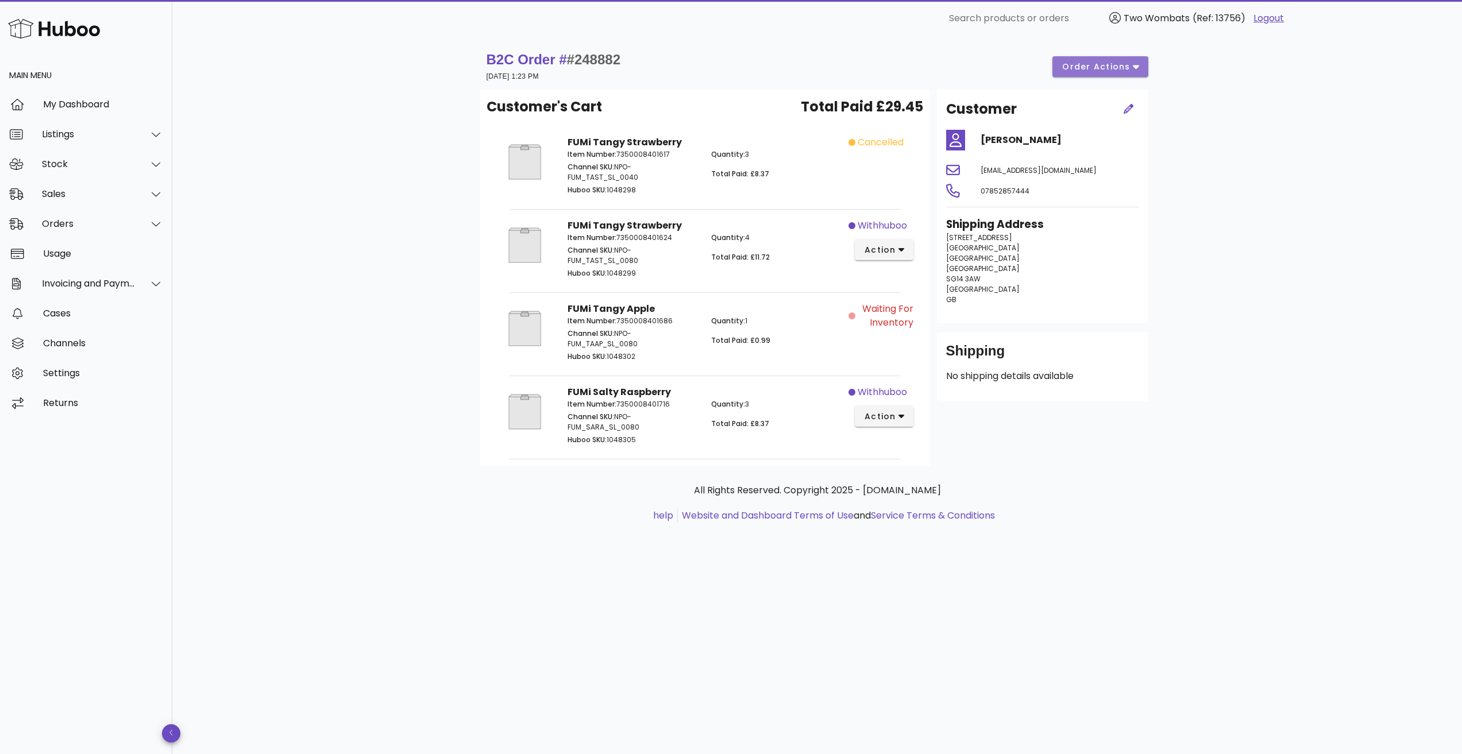
click at [1107, 65] on span "order actions" at bounding box center [1095, 67] width 69 height 12
click at [1371, 276] on div "B2C Order # #248882 31 August 2025 at 1:23 PM order actions Customer's Cart Tot…" at bounding box center [816, 395] width 1289 height 717
drag, startPoint x: 694, startPoint y: 225, endPoint x: 805, endPoint y: 238, distance: 111.6
click at [810, 243] on div "FUMi Tangy Strawberry Item Number: 7350008401624 Channel SKU: NPO-FUM_TAST_SL_0…" at bounding box center [705, 250] width 288 height 76
click at [798, 235] on p "Quantity: 4" at bounding box center [776, 238] width 130 height 10
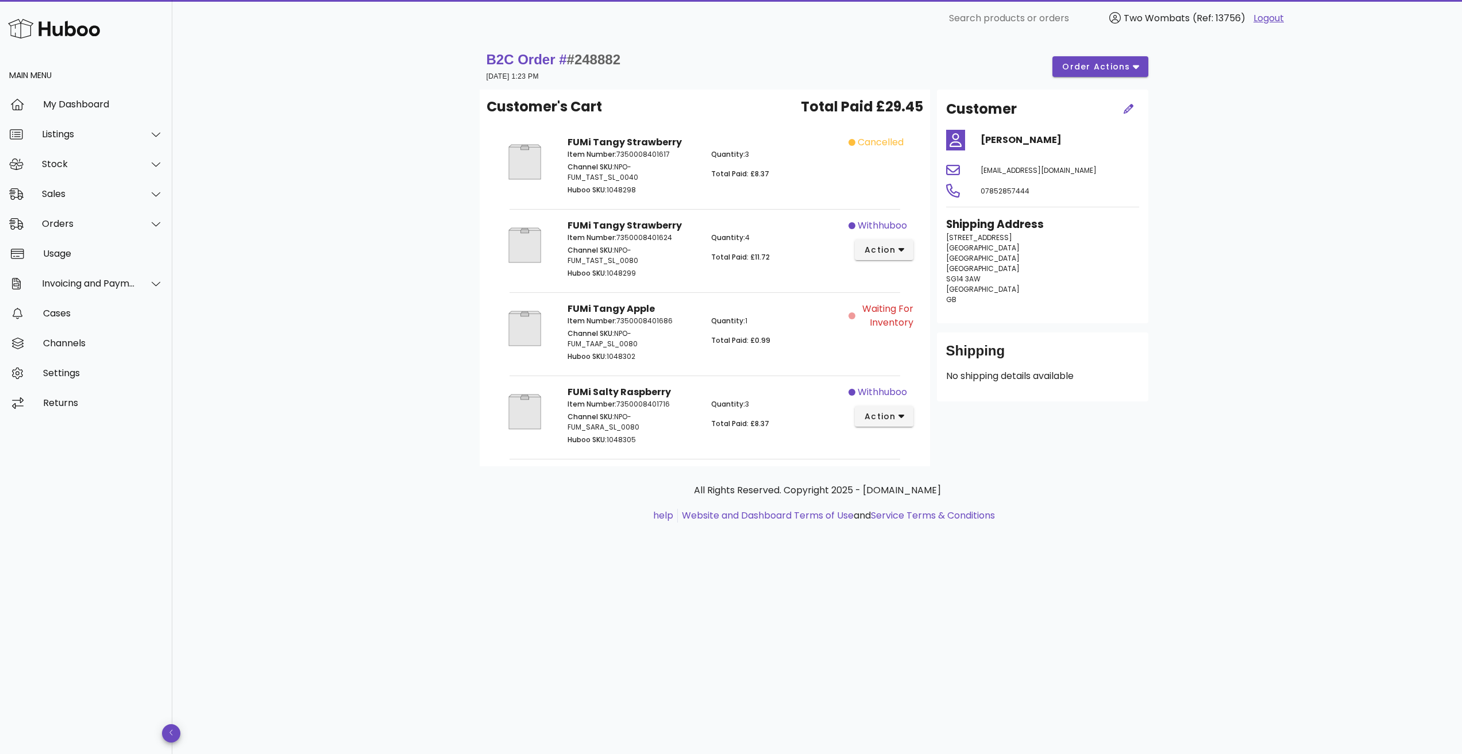
click at [760, 405] on div "FUMi Salty Raspberry Item Number: 7350008401716 Channel SKU: NPO-FUM_SARA_SL_00…" at bounding box center [705, 416] width 288 height 76
click at [760, 405] on p "Quantity: 3" at bounding box center [776, 404] width 130 height 10
click at [117, 224] on div "Orders" at bounding box center [89, 223] width 94 height 11
click at [92, 258] on div "Orders" at bounding box center [102, 252] width 122 height 11
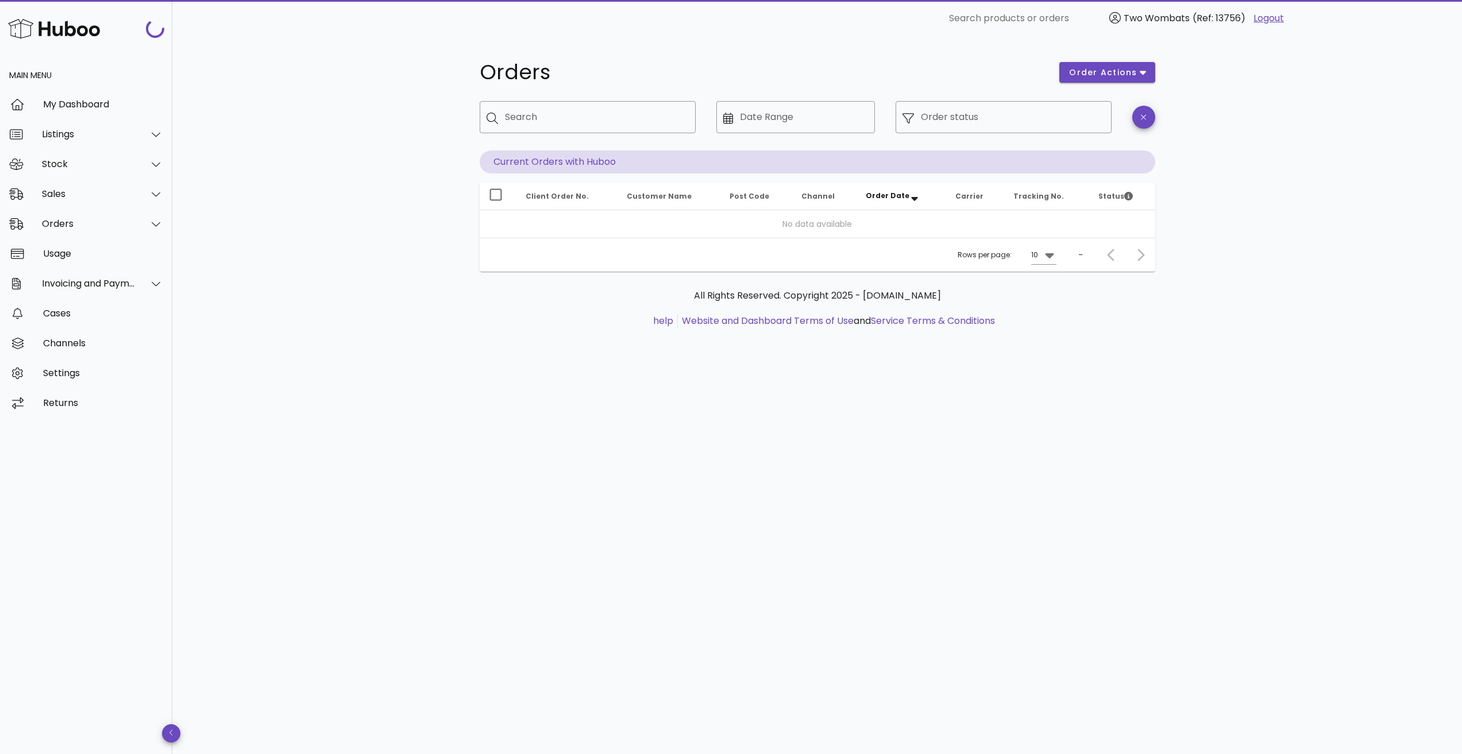
click at [1015, 134] on div "​ Order status" at bounding box center [1003, 125] width 230 height 63
click at [980, 123] on input "Order status" at bounding box center [1013, 117] width 184 height 18
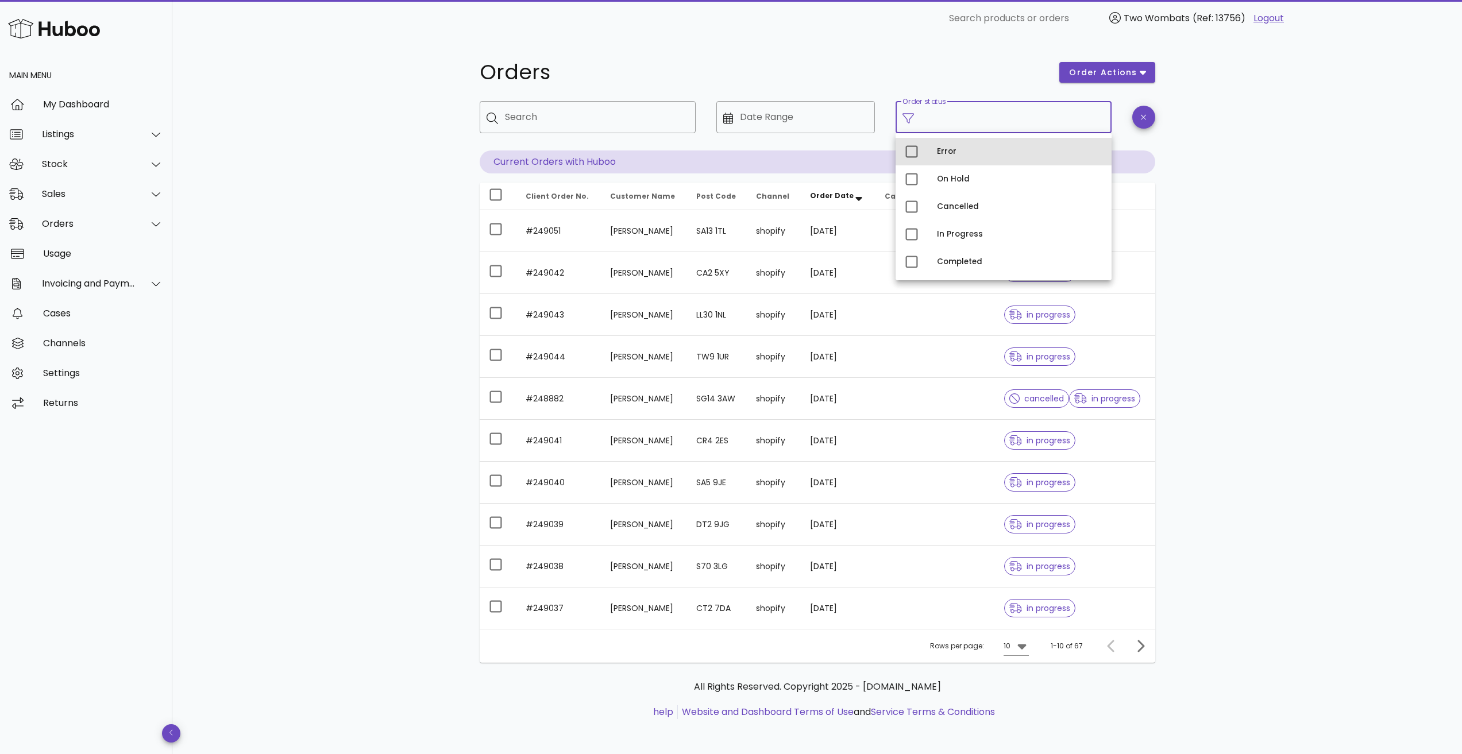
click at [944, 160] on div "Error" at bounding box center [1019, 151] width 165 height 18
type input "**********"
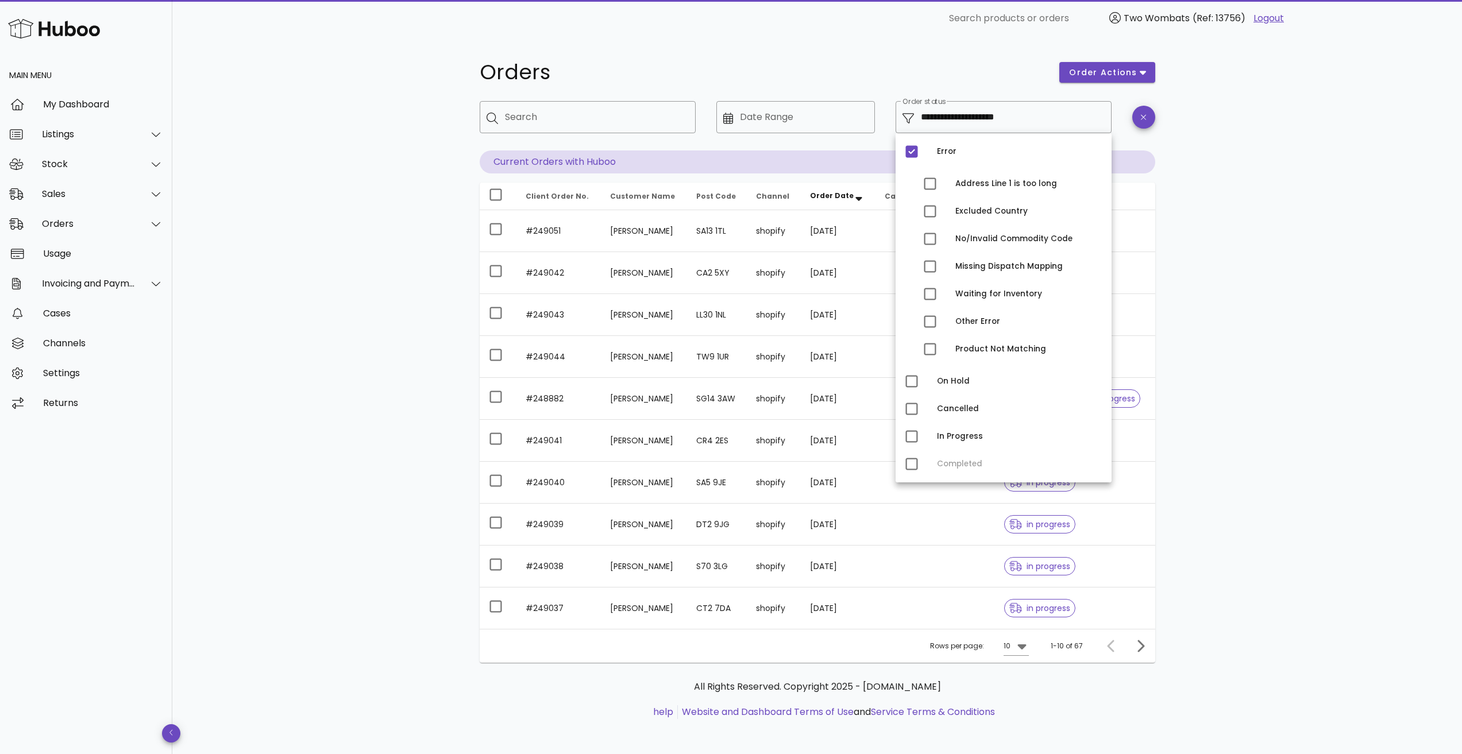
click at [1242, 260] on div "**********" at bounding box center [816, 396] width 1289 height 719
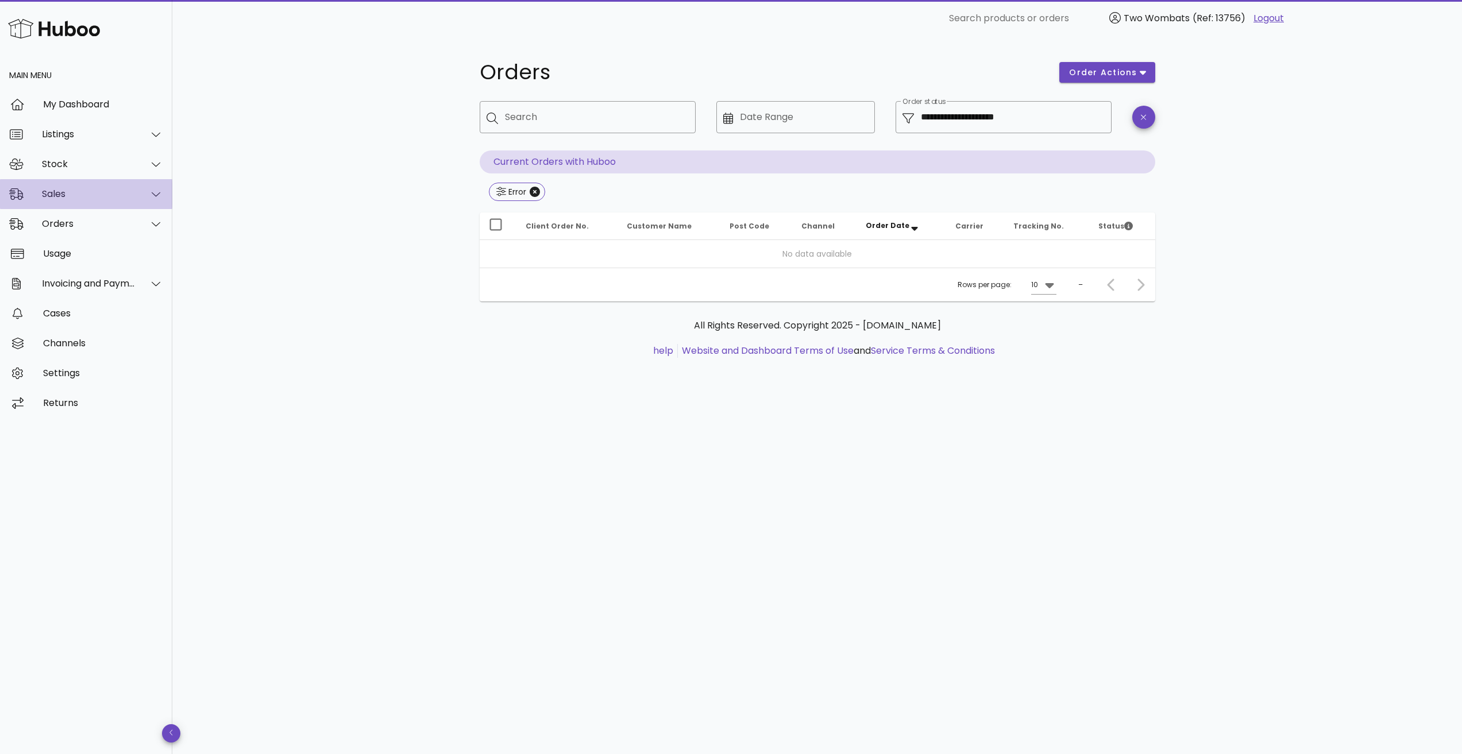
click at [80, 189] on div "Sales" at bounding box center [89, 193] width 94 height 11
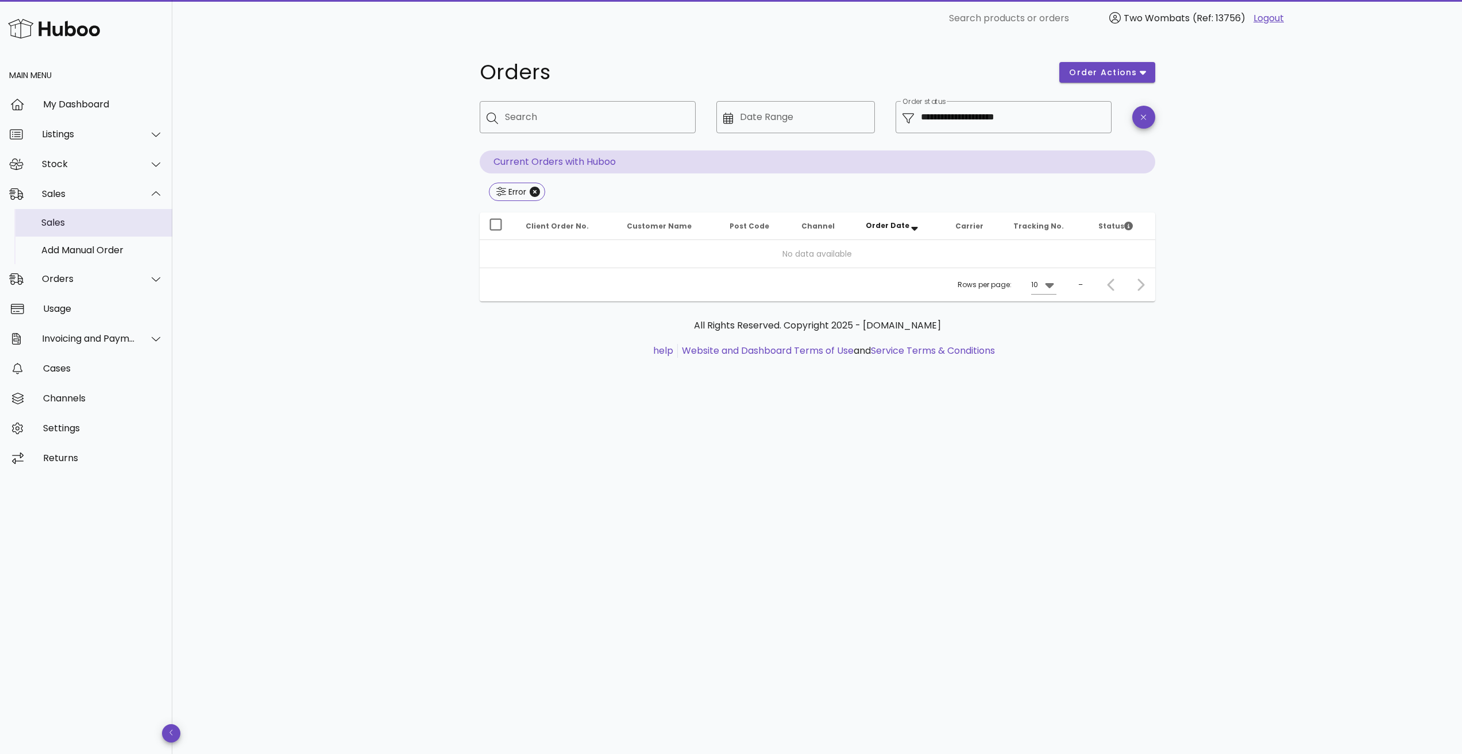
click at [78, 223] on div "Sales" at bounding box center [102, 222] width 122 height 11
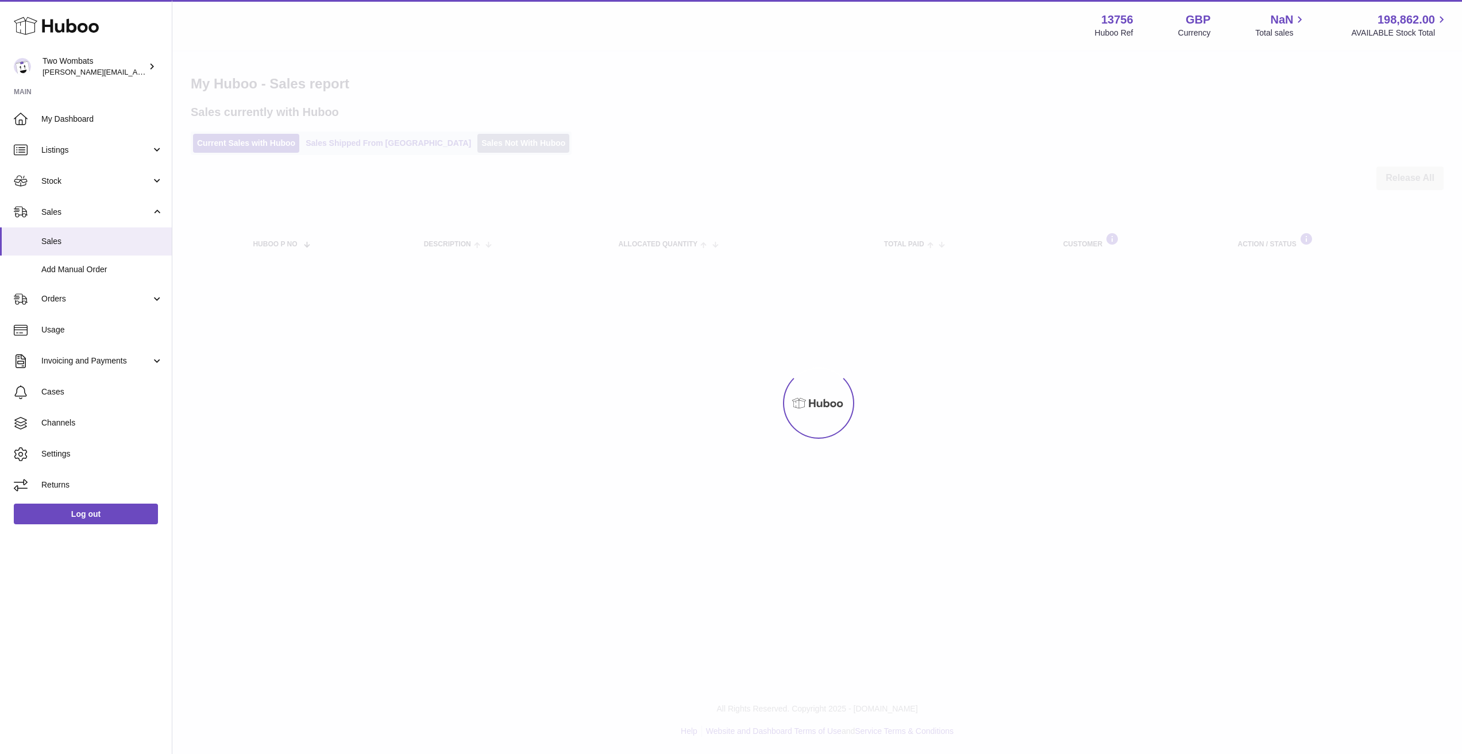
click at [477, 138] on link "Sales Not With Huboo" at bounding box center [523, 143] width 92 height 19
